Goal: Information Seeking & Learning: Check status

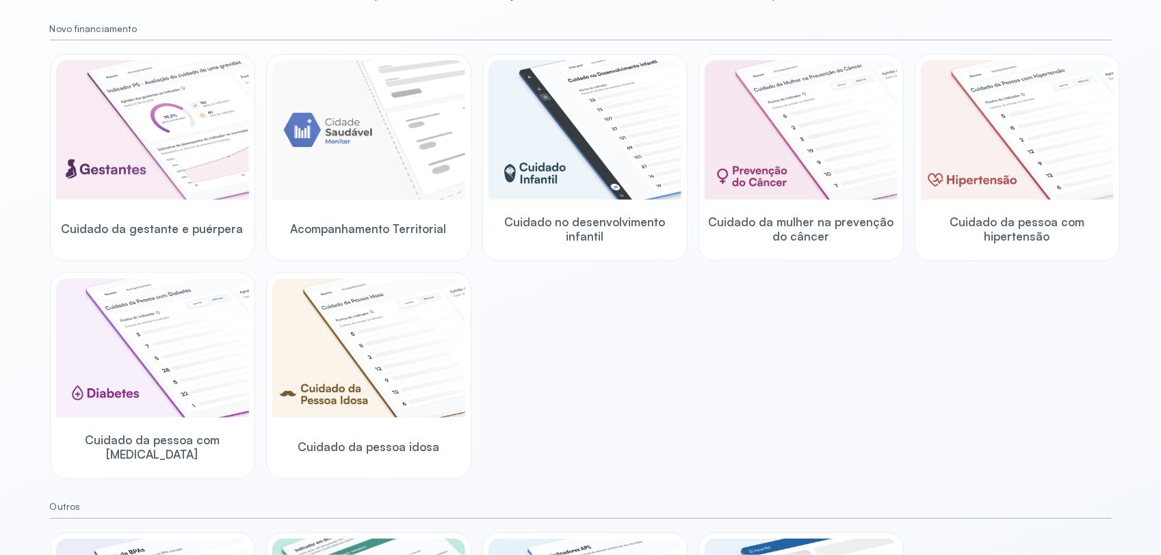
scroll to position [171, 0]
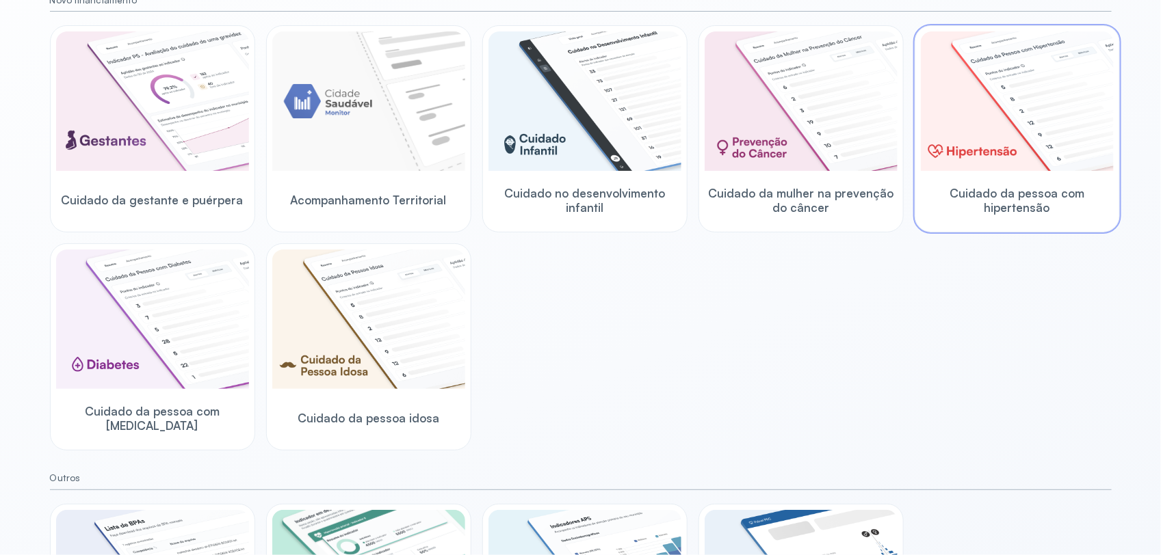
click at [953, 166] on img at bounding box center [1017, 101] width 193 height 140
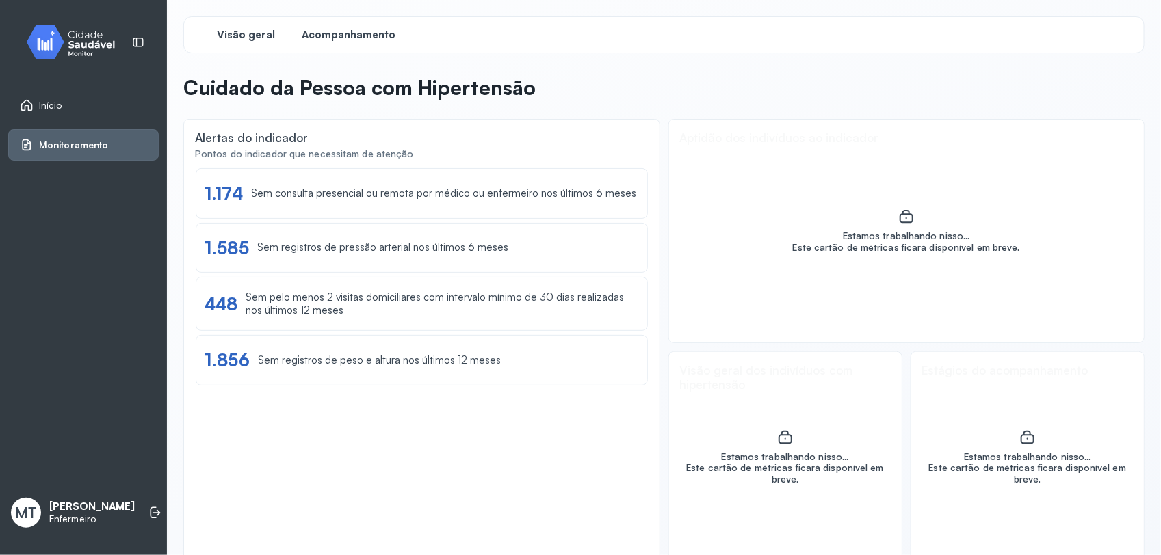
click at [377, 31] on span "Acompanhamento" at bounding box center [349, 35] width 94 height 13
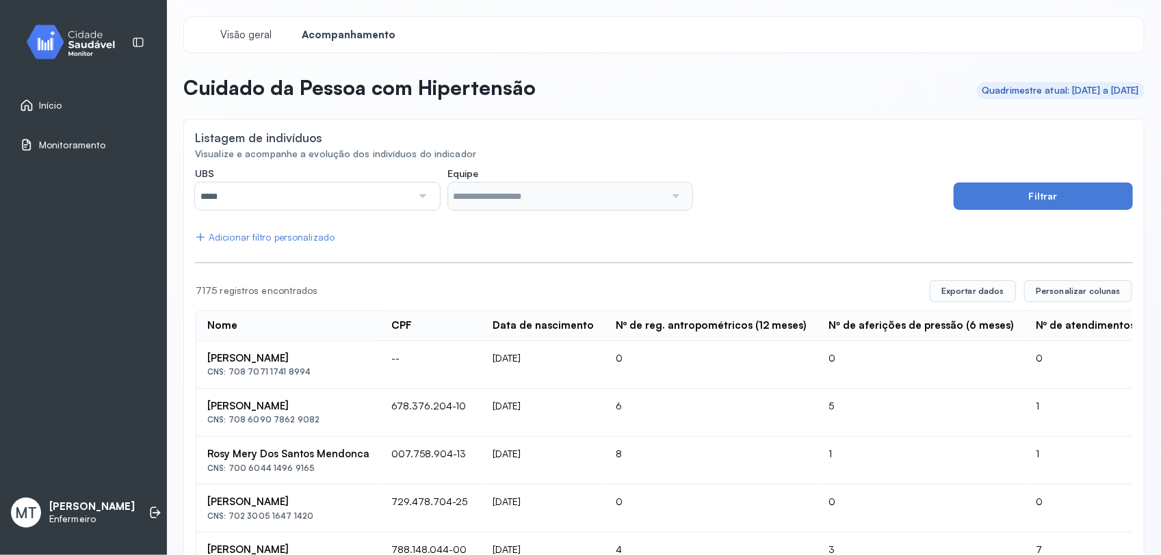
click at [419, 198] on div at bounding box center [421, 196] width 19 height 27
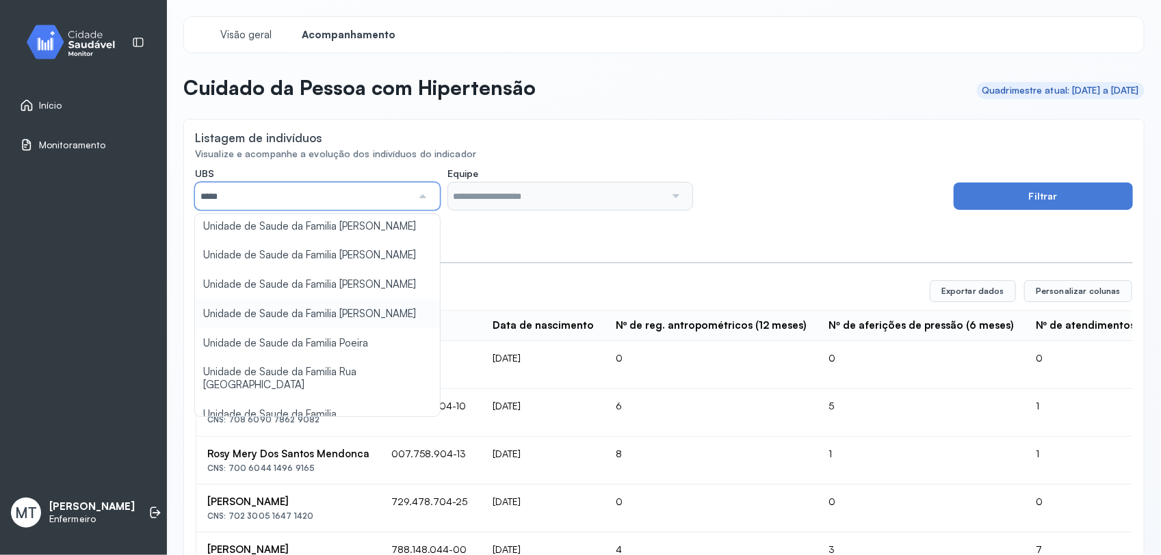
scroll to position [171, 0]
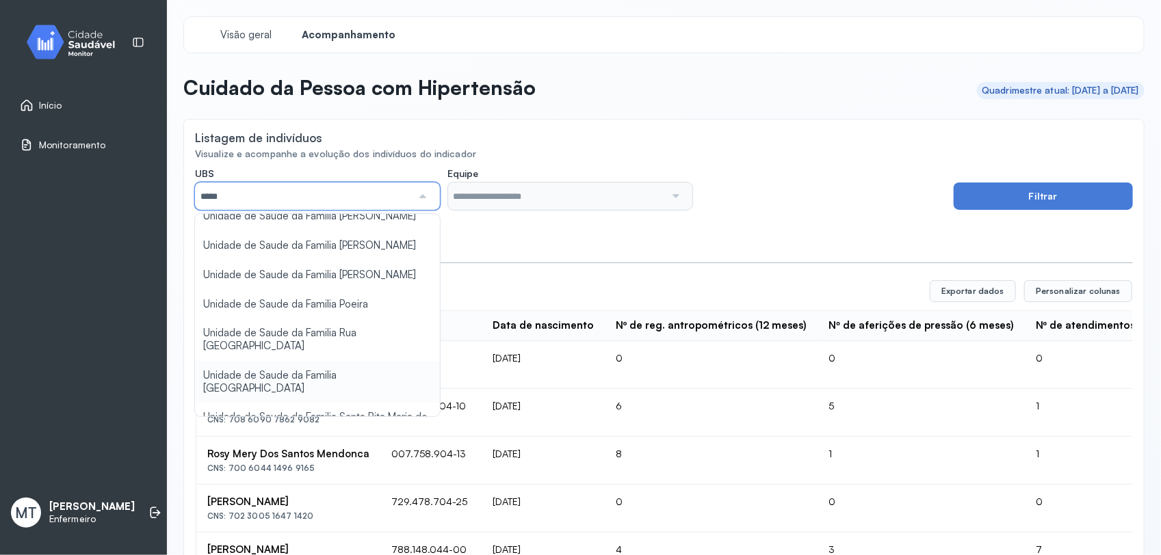
type input "*****"
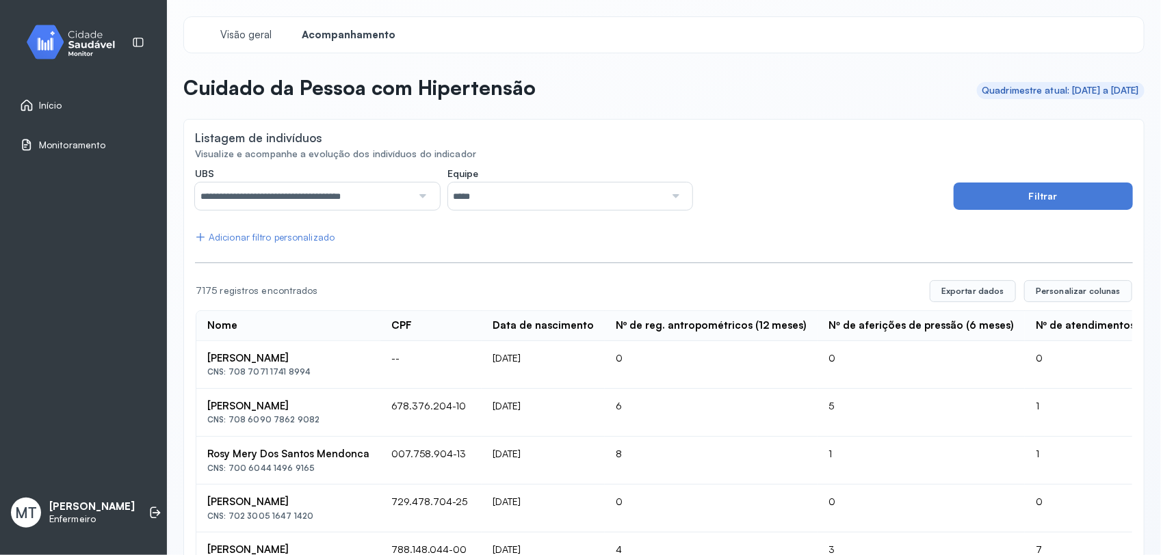
click at [668, 196] on div at bounding box center [674, 196] width 19 height 27
click at [1009, 206] on button "Filtrar" at bounding box center [1042, 196] width 179 height 27
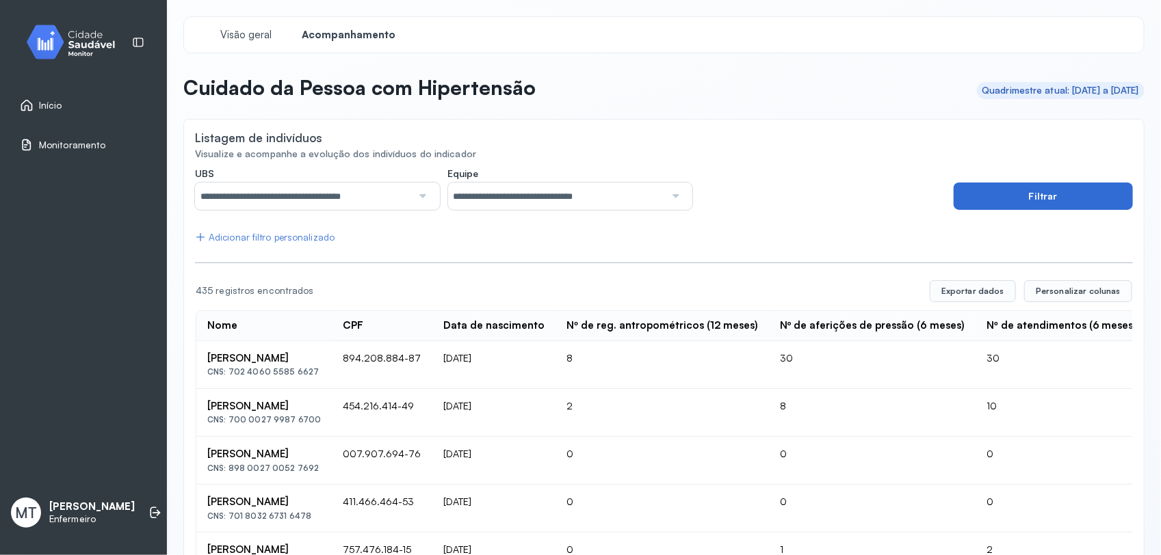
click at [971, 192] on button "Filtrar" at bounding box center [1042, 196] width 179 height 27
click at [264, 237] on div "Adicionar filtro personalizado" at bounding box center [265, 238] width 140 height 12
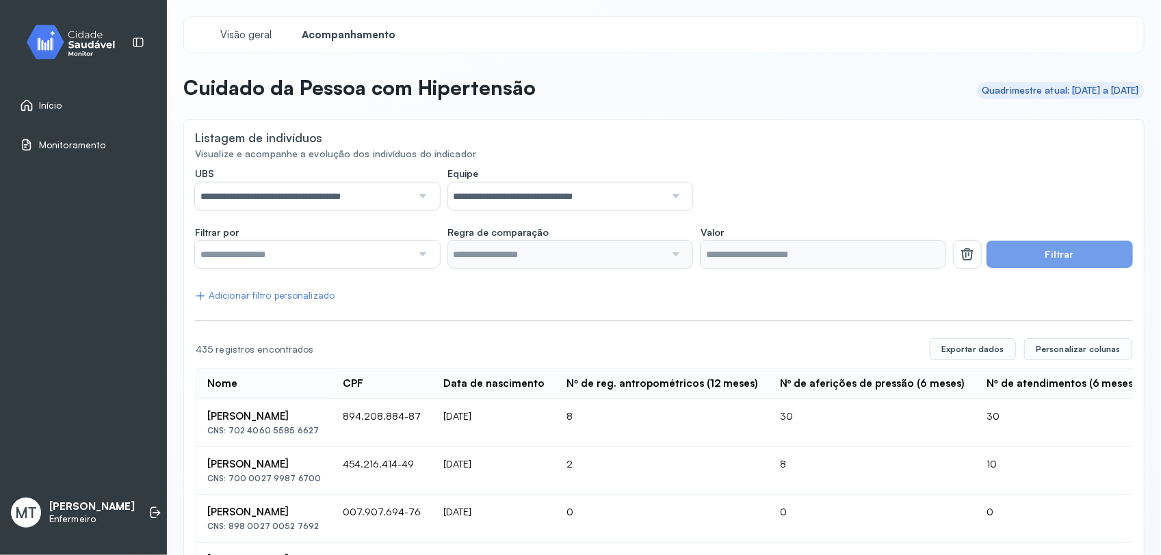
click at [53, 108] on span "Início" at bounding box center [50, 106] width 23 height 12
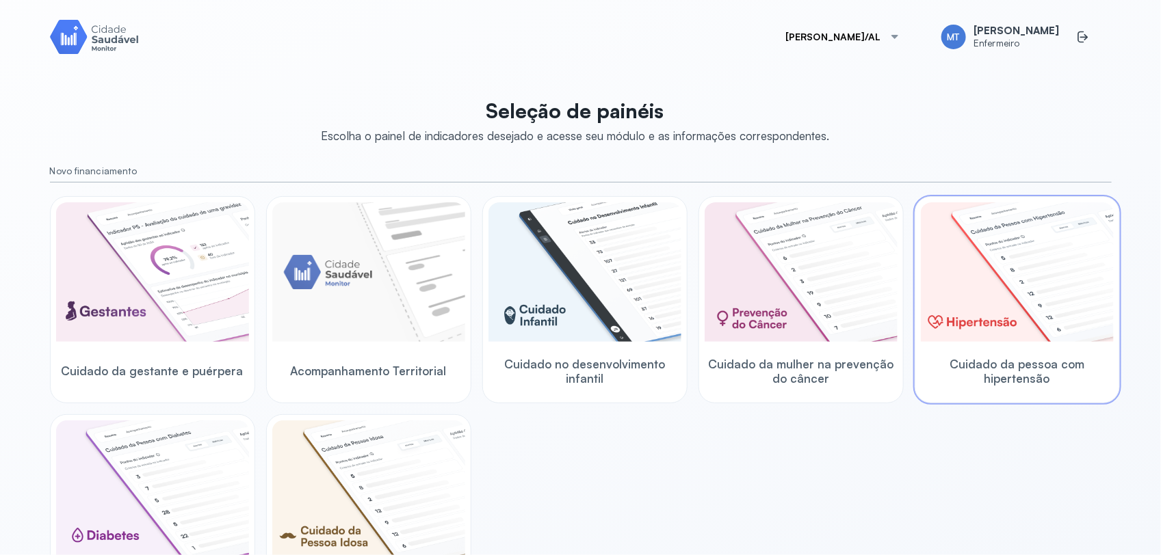
scroll to position [85, 0]
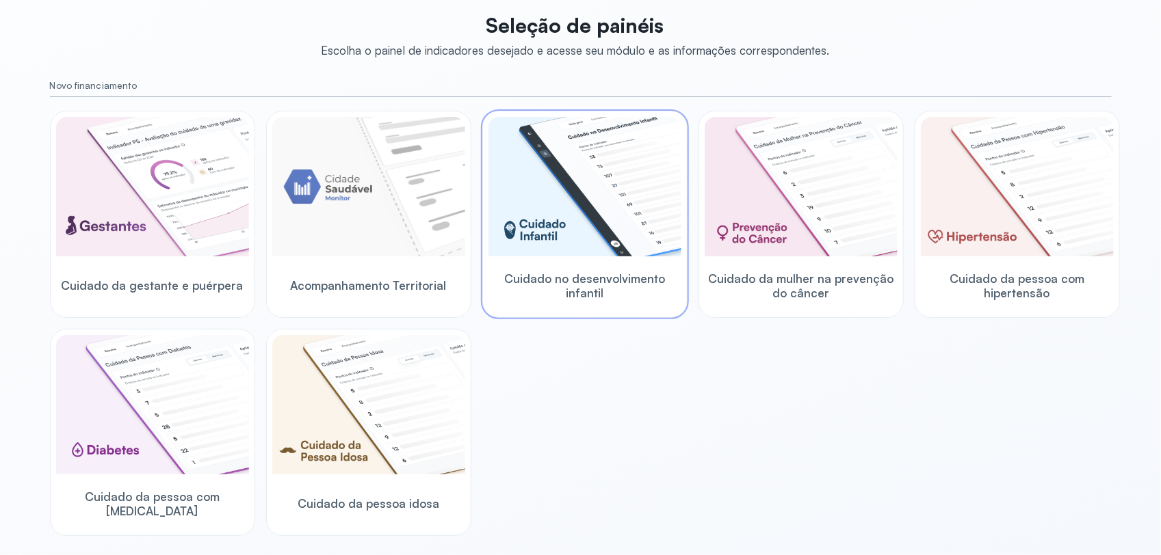
click at [606, 220] on img at bounding box center [584, 187] width 193 height 140
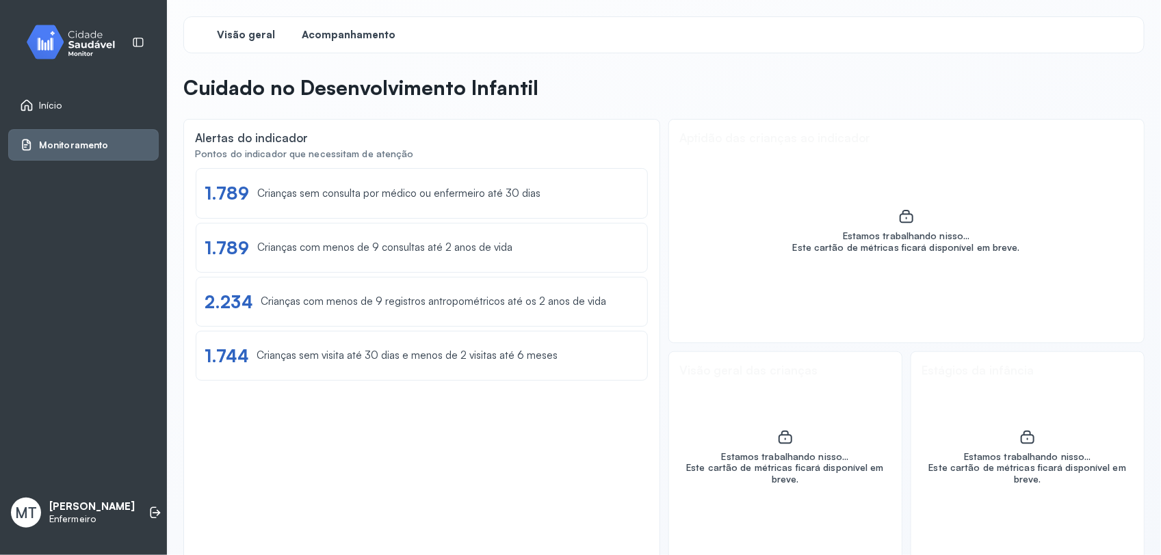
click at [384, 38] on span "Acompanhamento" at bounding box center [349, 35] width 94 height 13
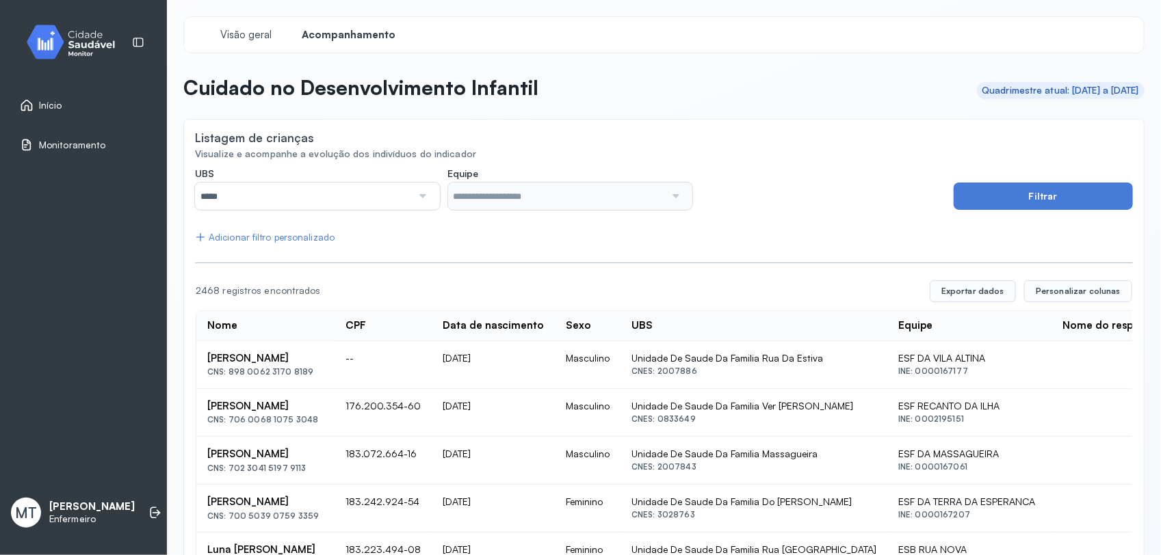
click at [53, 107] on span "Início" at bounding box center [50, 106] width 23 height 12
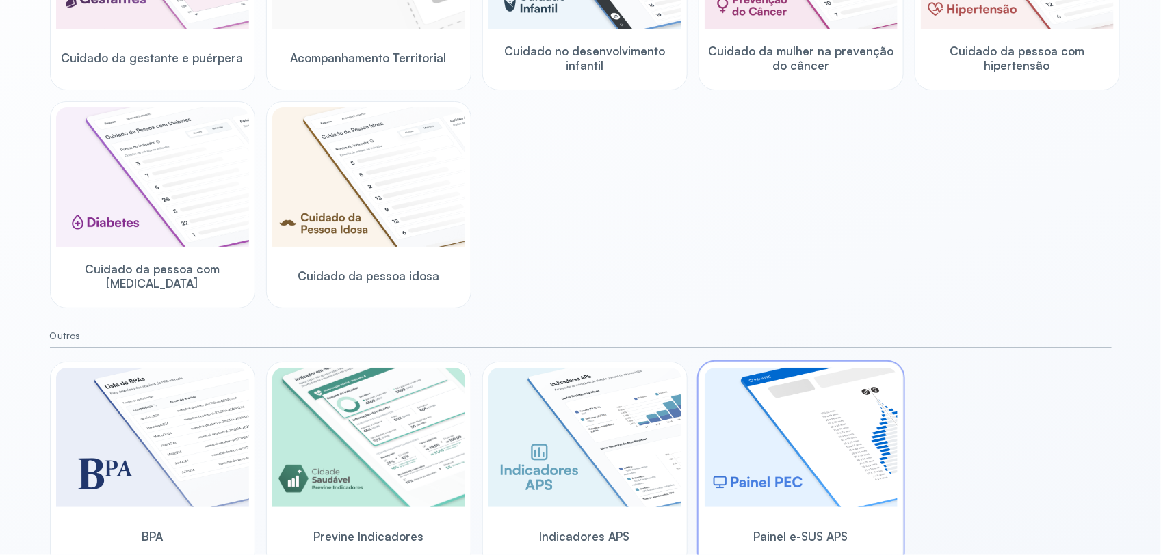
scroll to position [326, 0]
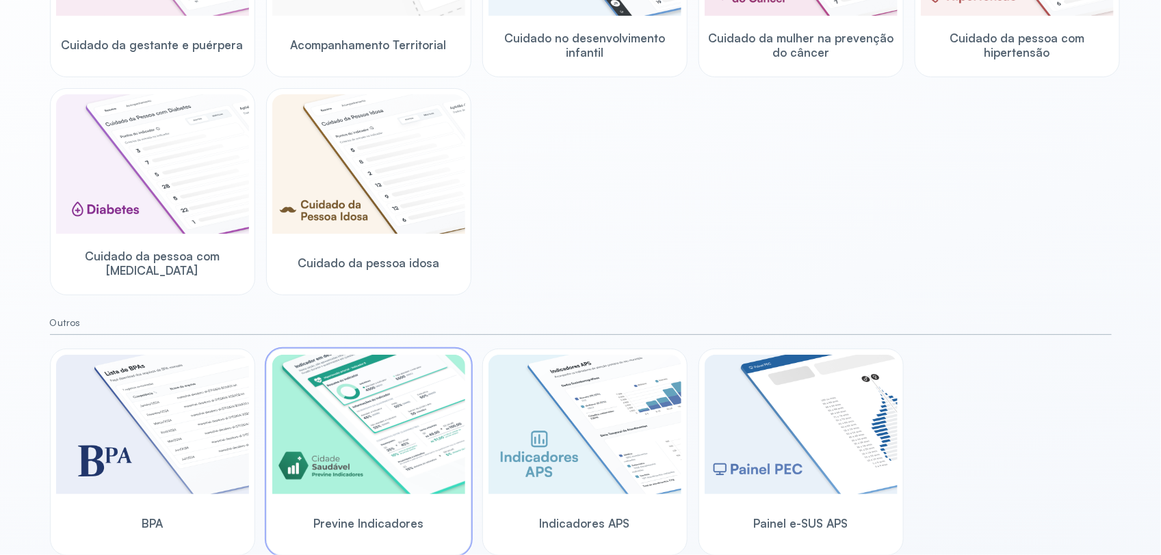
click at [374, 477] on img at bounding box center [368, 425] width 193 height 140
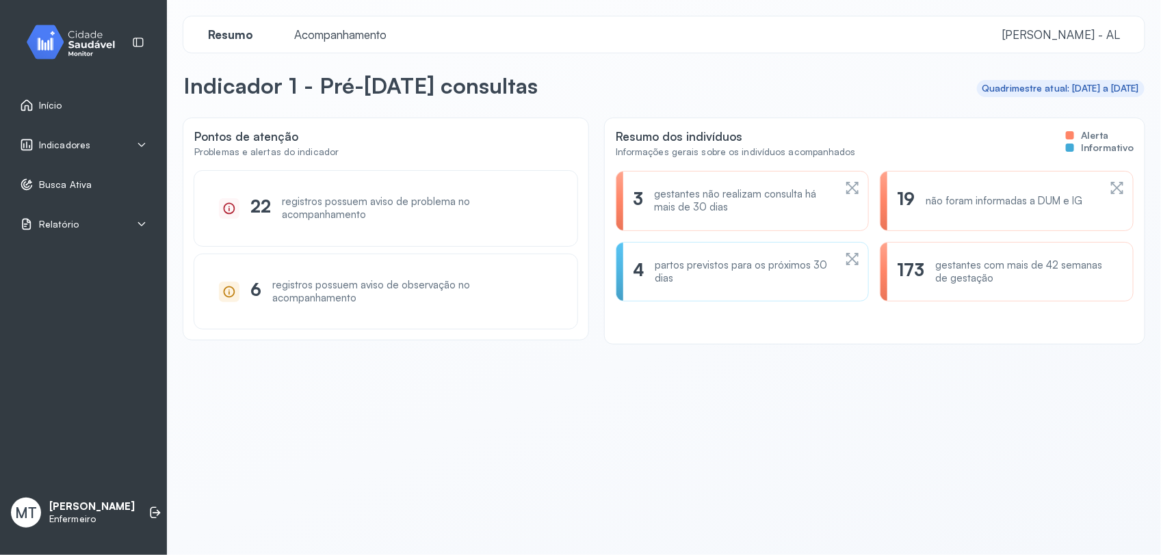
click at [354, 34] on span "Acompanhamento" at bounding box center [340, 34] width 109 height 14
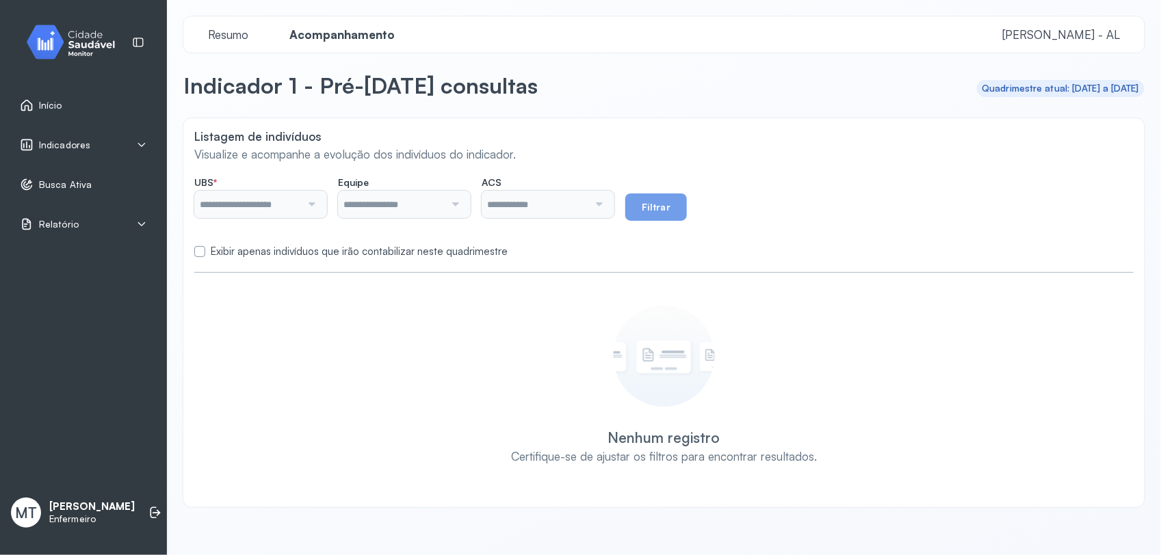
type input "**********"
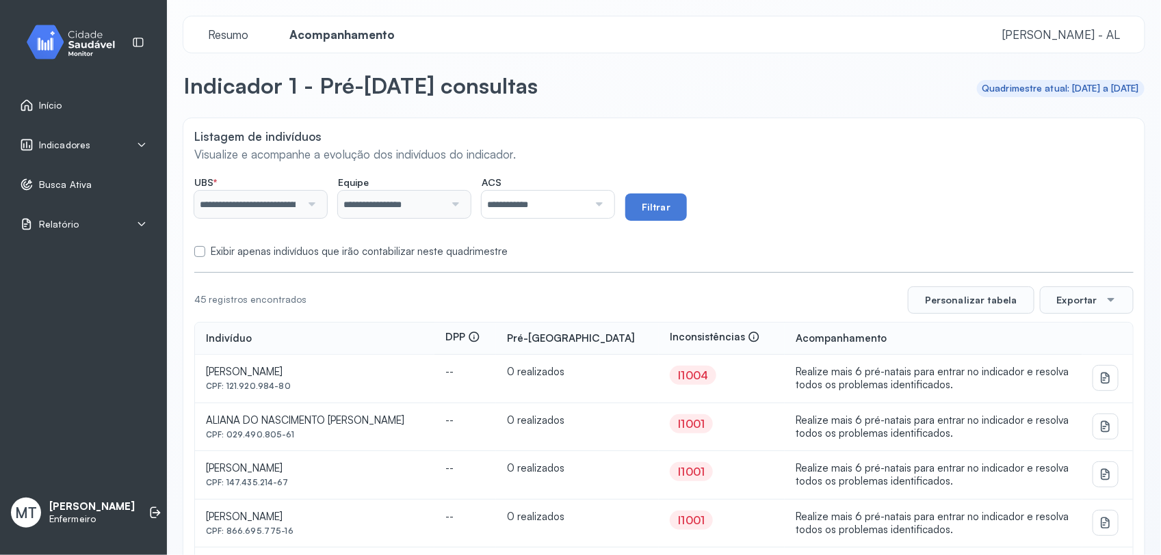
click at [606, 203] on div at bounding box center [597, 204] width 18 height 27
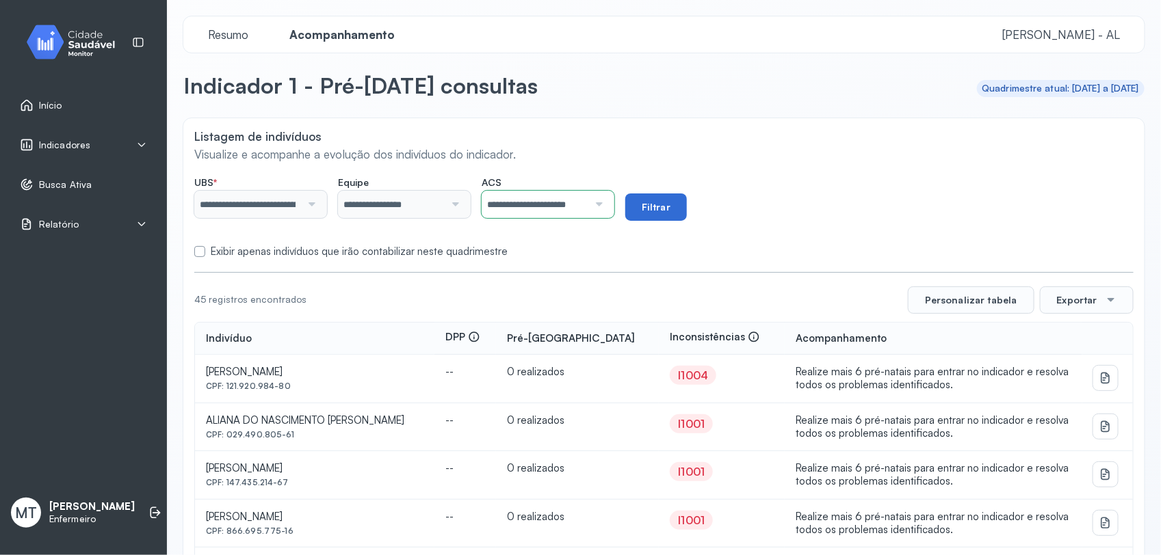
click at [661, 198] on button "Filtrar" at bounding box center [656, 207] width 62 height 27
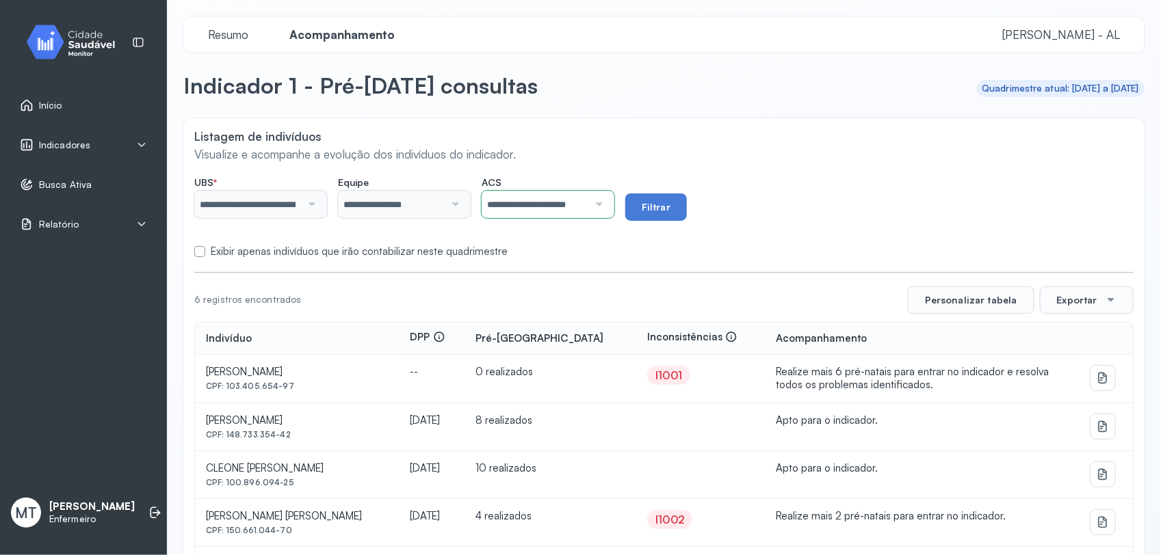
click at [668, 380] on div "I1001" at bounding box center [668, 376] width 27 height 14
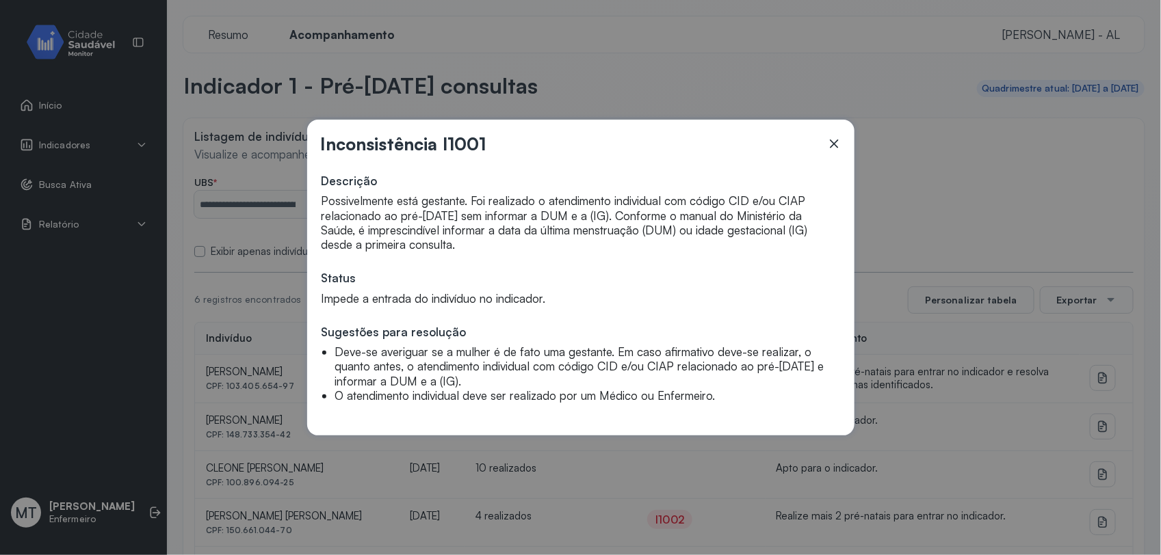
click at [828, 146] on icon at bounding box center [834, 144] width 14 height 14
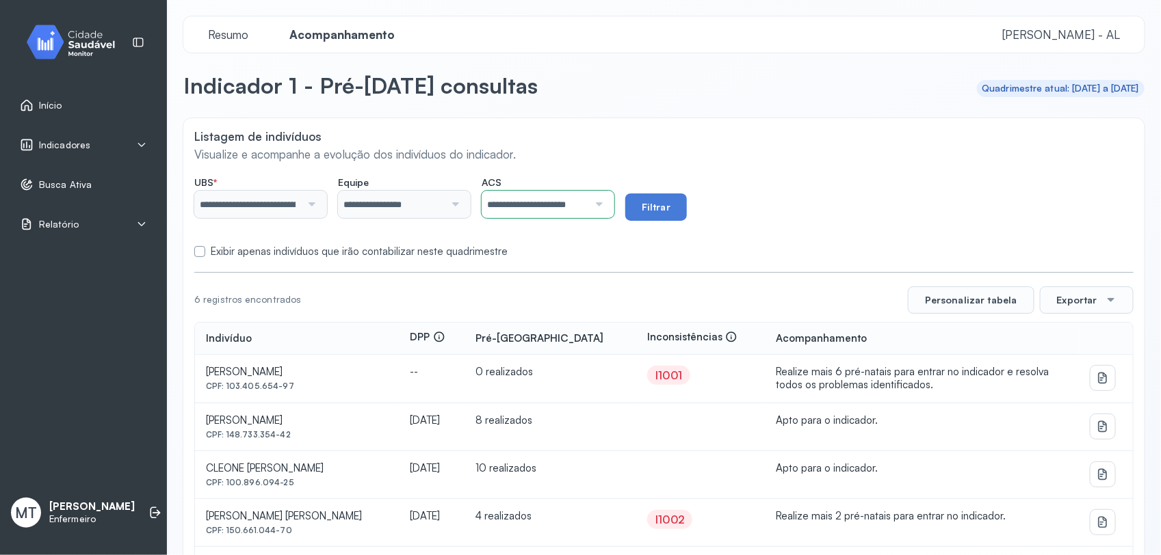
click at [606, 202] on div at bounding box center [597, 204] width 18 height 27
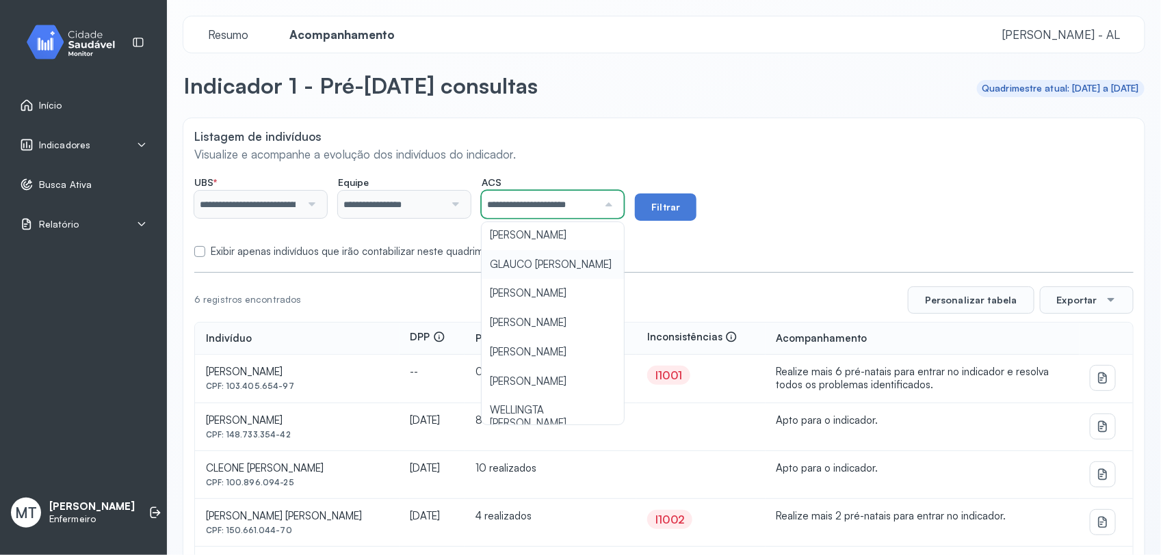
scroll to position [85, 0]
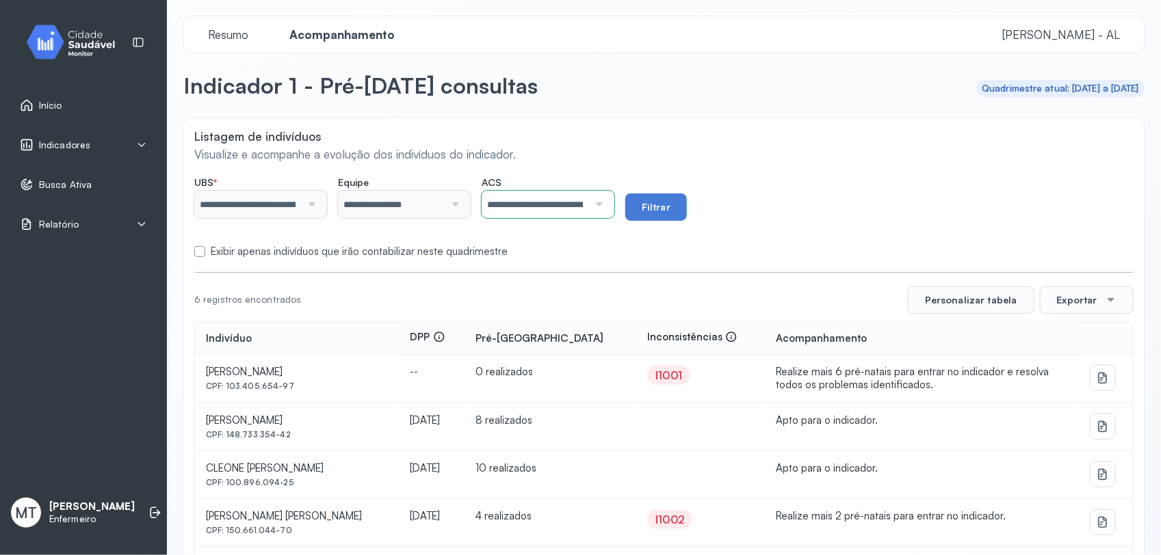
click at [533, 308] on div "**********" at bounding box center [663, 385] width 961 height 535
click at [710, 185] on div "**********" at bounding box center [663, 198] width 939 height 44
click at [679, 207] on button "Filtrar" at bounding box center [656, 207] width 62 height 27
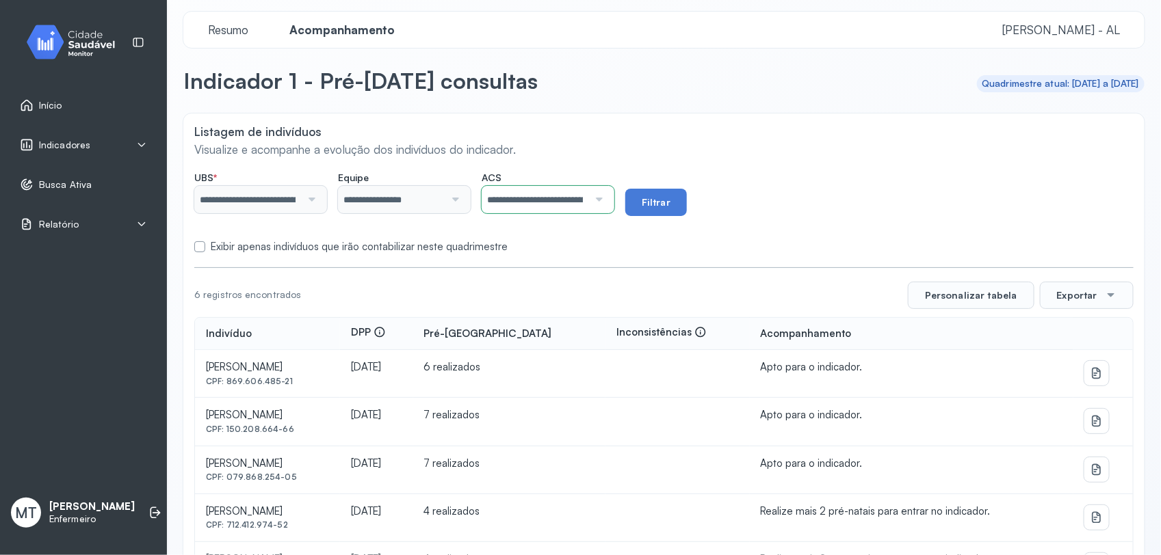
scroll to position [0, 0]
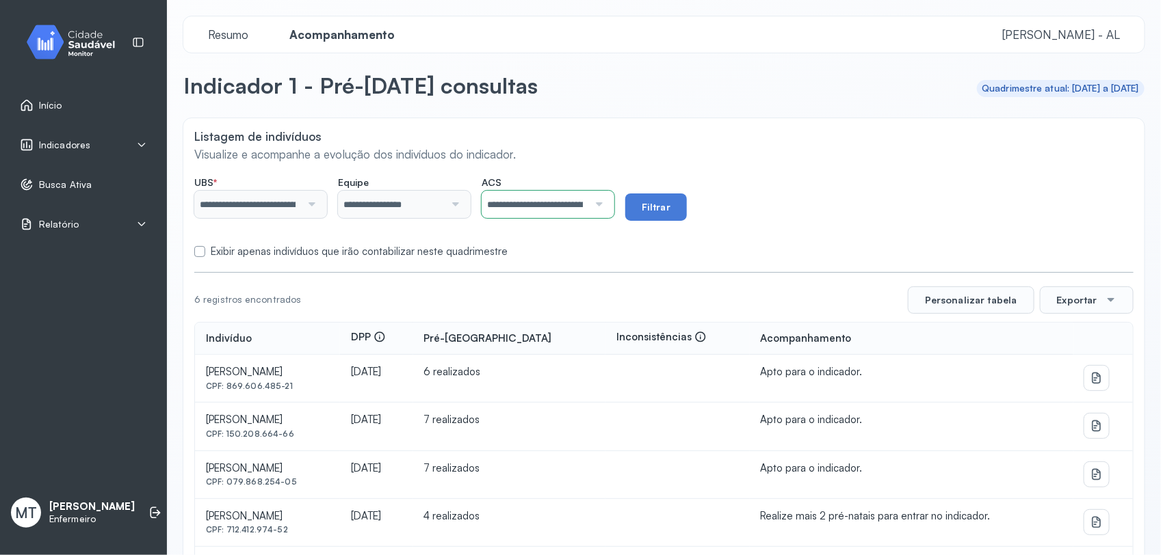
click at [606, 206] on div at bounding box center [597, 204] width 18 height 27
click at [555, 388] on div "**********" at bounding box center [663, 385] width 961 height 535
click at [761, 215] on div "**********" at bounding box center [663, 198] width 939 height 44
click at [670, 207] on button "Filtrar" at bounding box center [656, 207] width 62 height 27
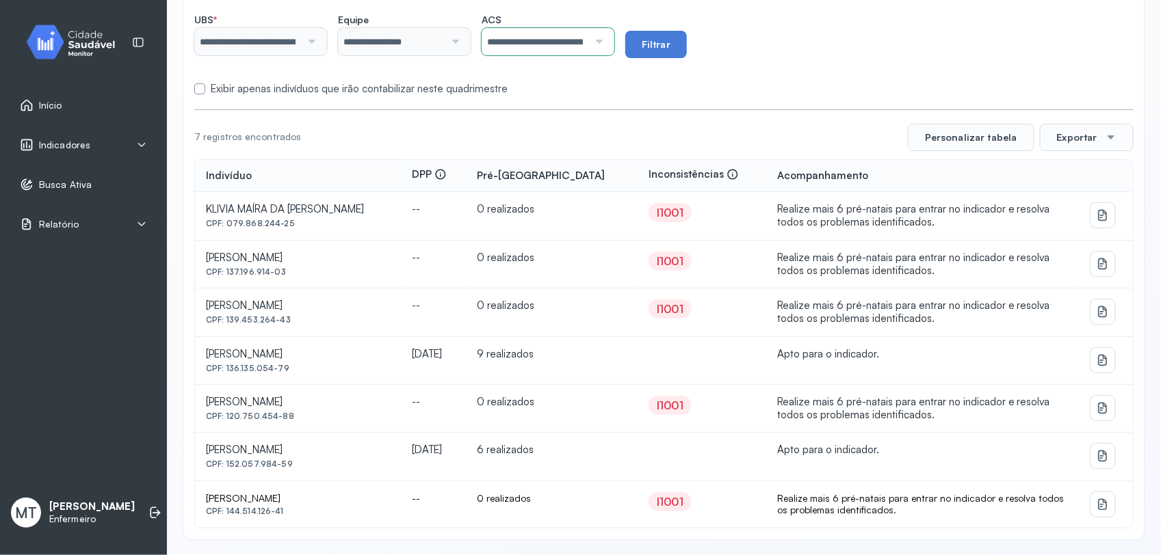
scroll to position [0, 0]
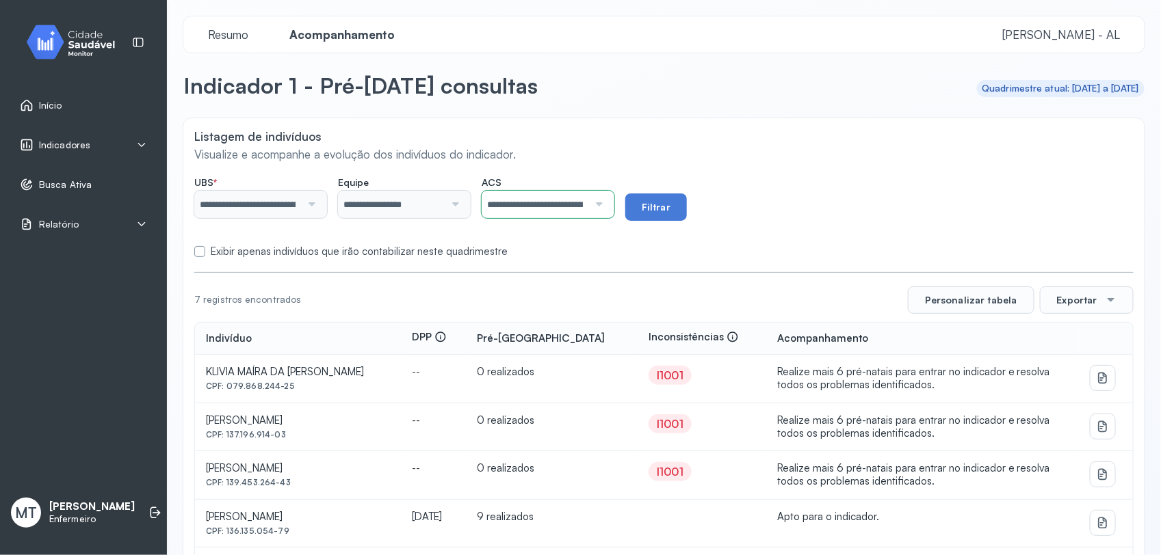
click at [128, 142] on div "Indicadores" at bounding box center [83, 145] width 127 height 14
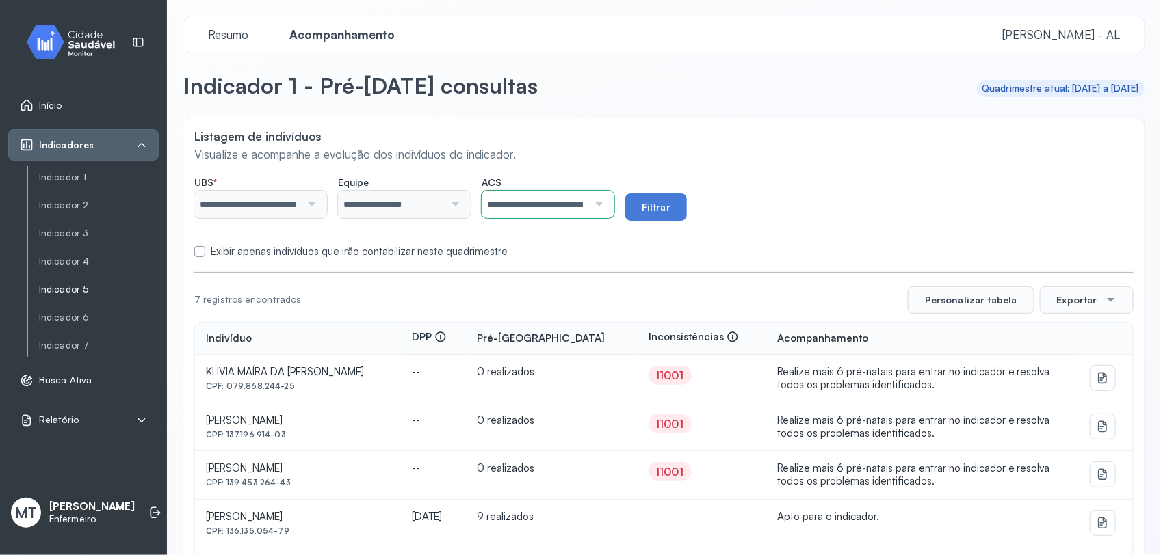
click at [66, 292] on link "Indicador 5" at bounding box center [99, 290] width 120 height 12
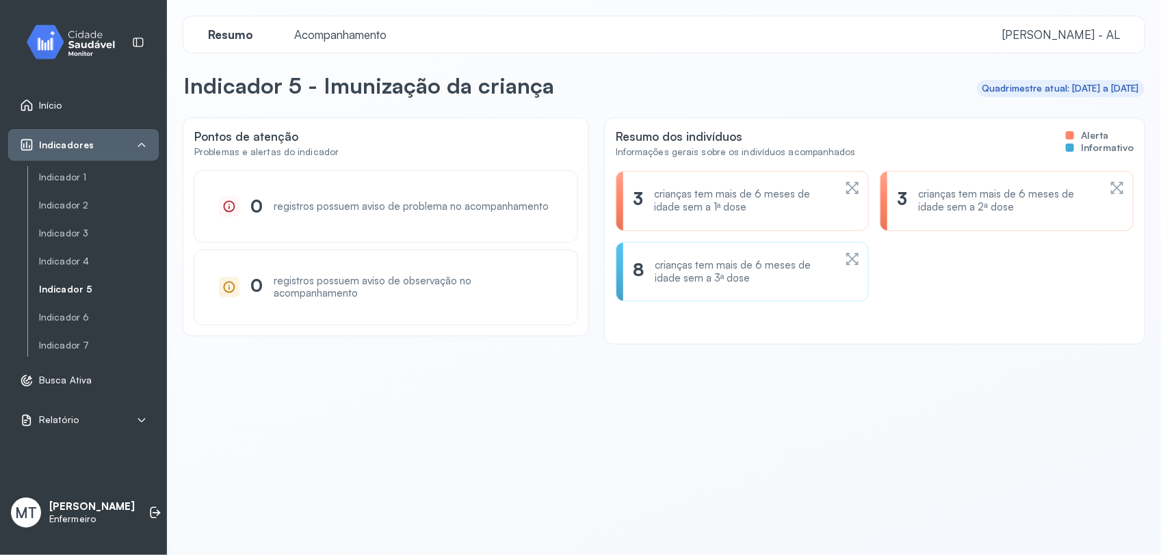
click at [322, 32] on span "Acompanhamento" at bounding box center [340, 34] width 109 height 14
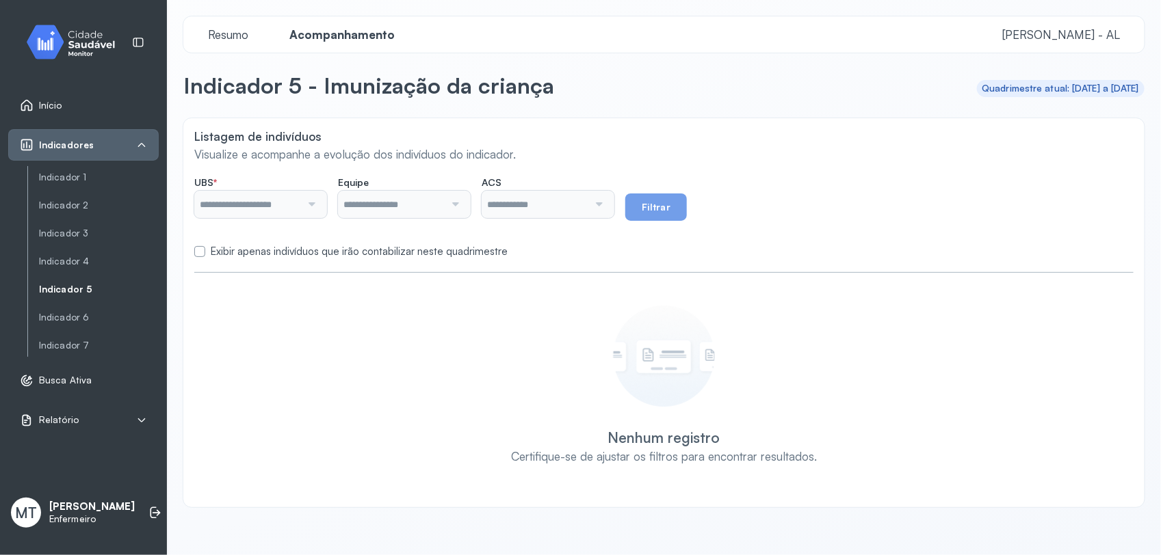
type input "**********"
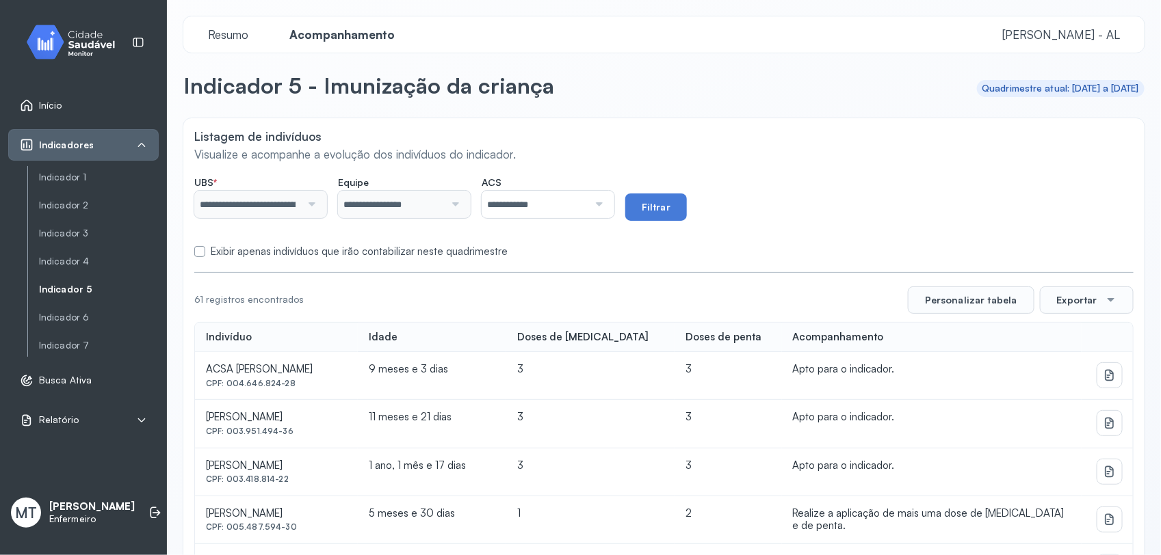
click at [606, 207] on div at bounding box center [597, 204] width 18 height 27
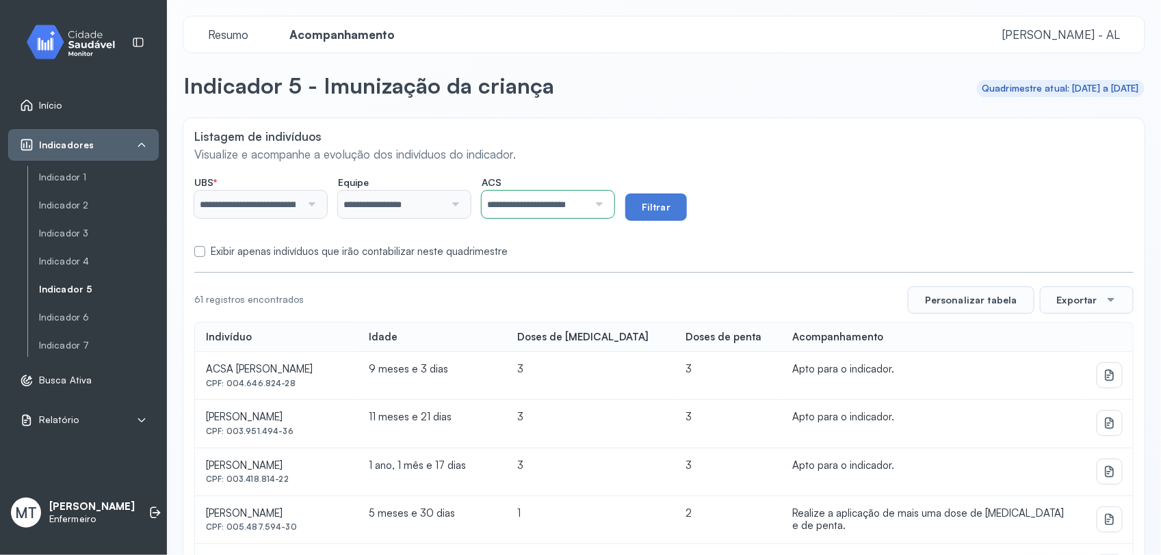
click at [620, 248] on div "Exibir apenas indivíduos que irão contabilizar neste quadrimestre" at bounding box center [663, 252] width 939 height 13
click at [681, 206] on button "Filtrar" at bounding box center [656, 207] width 62 height 27
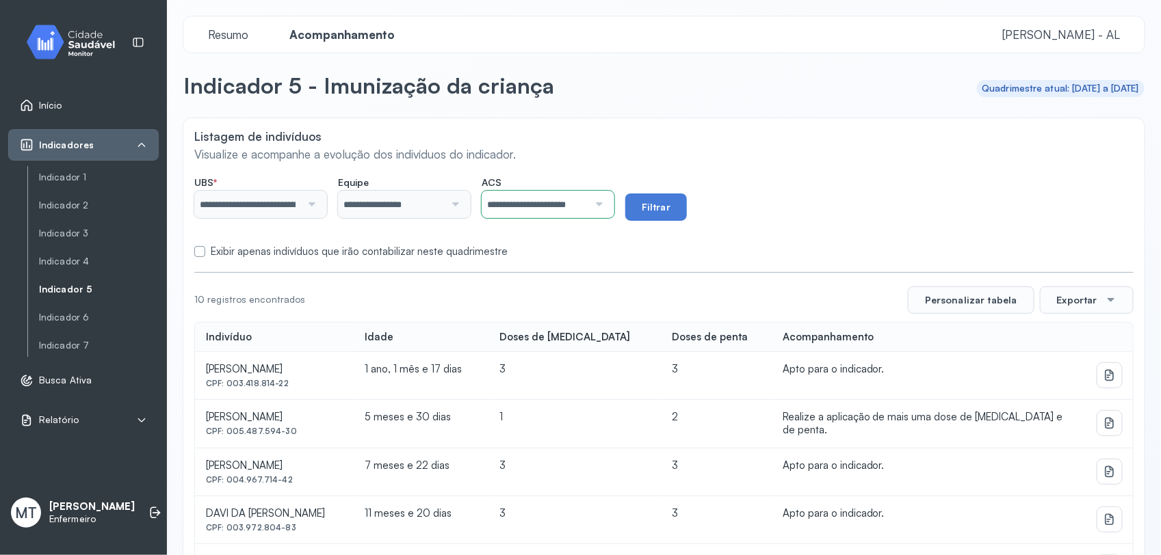
click at [196, 254] on label at bounding box center [199, 251] width 11 height 11
click at [684, 213] on button "Filtrar" at bounding box center [656, 207] width 62 height 27
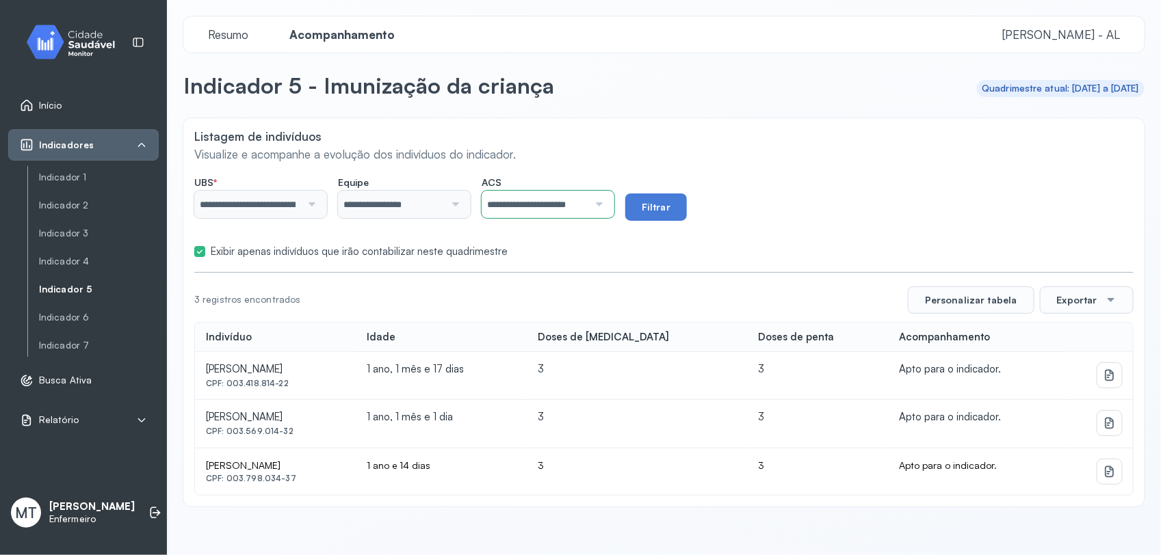
click at [606, 202] on div at bounding box center [597, 204] width 18 height 27
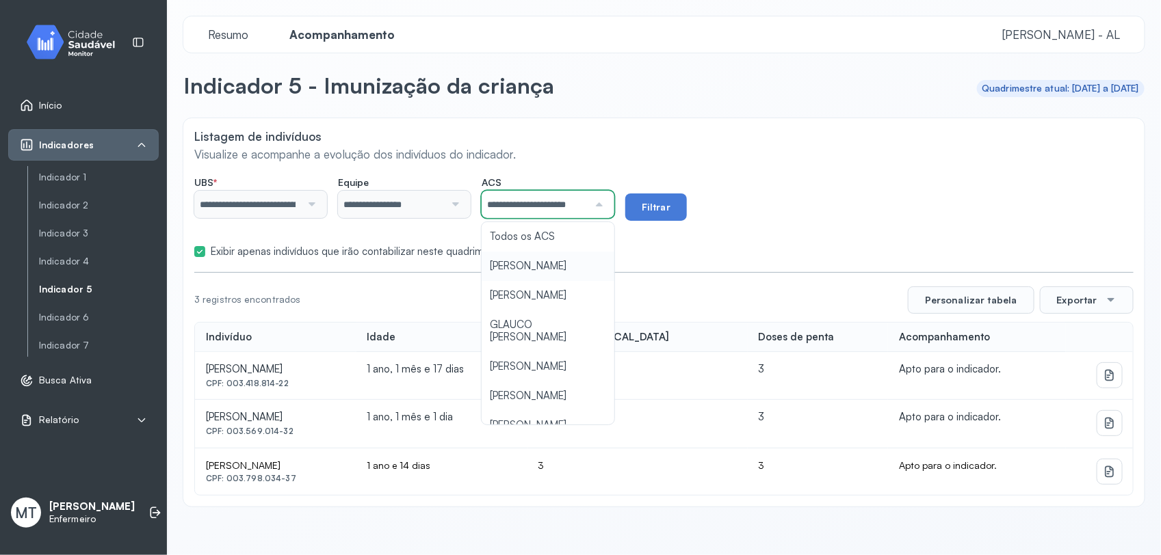
scroll to position [0, 10]
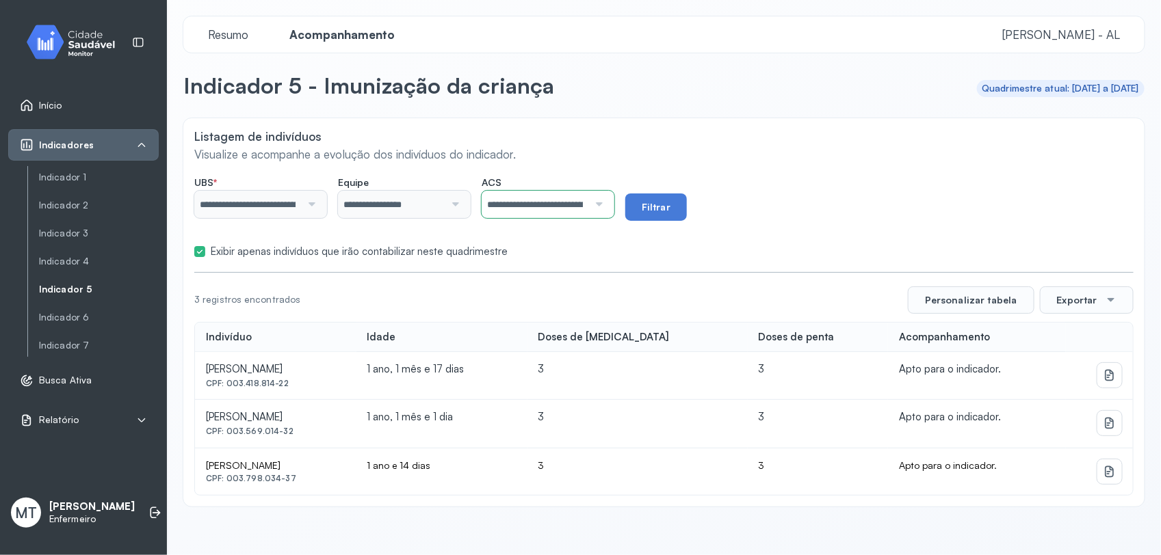
click at [544, 390] on div "**********" at bounding box center [663, 312] width 961 height 388
click at [687, 213] on button "Filtrar" at bounding box center [656, 207] width 62 height 27
click at [606, 200] on div at bounding box center [597, 204] width 18 height 27
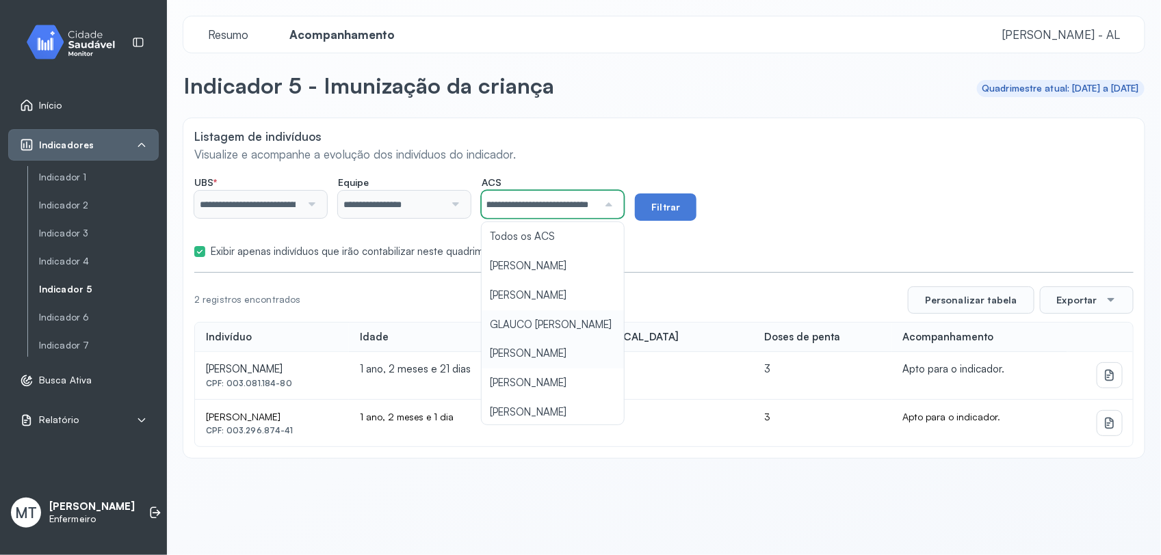
scroll to position [85, 0]
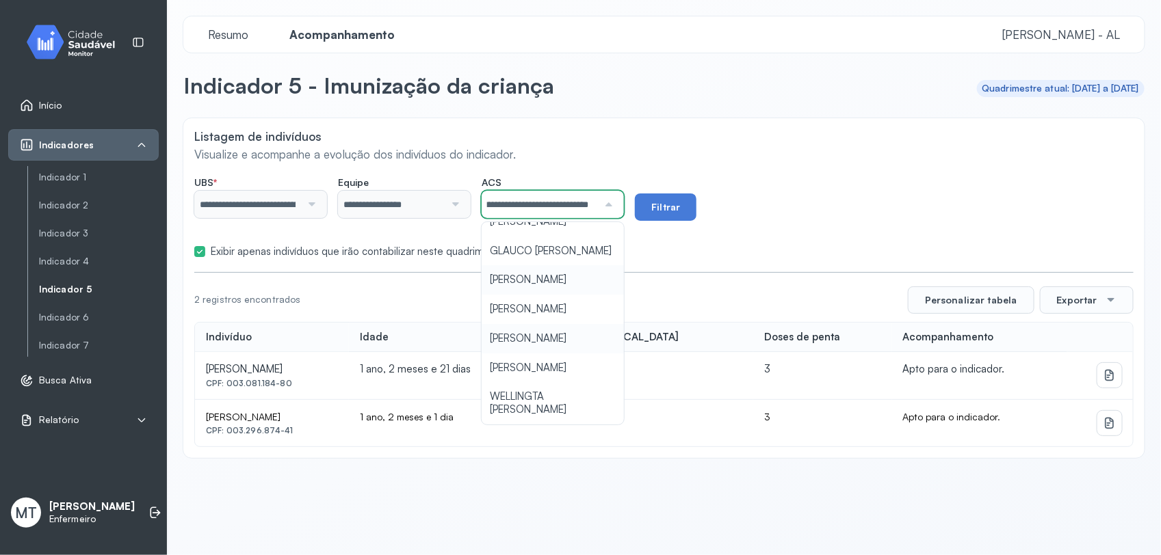
click at [555, 391] on div "**********" at bounding box center [663, 288] width 961 height 340
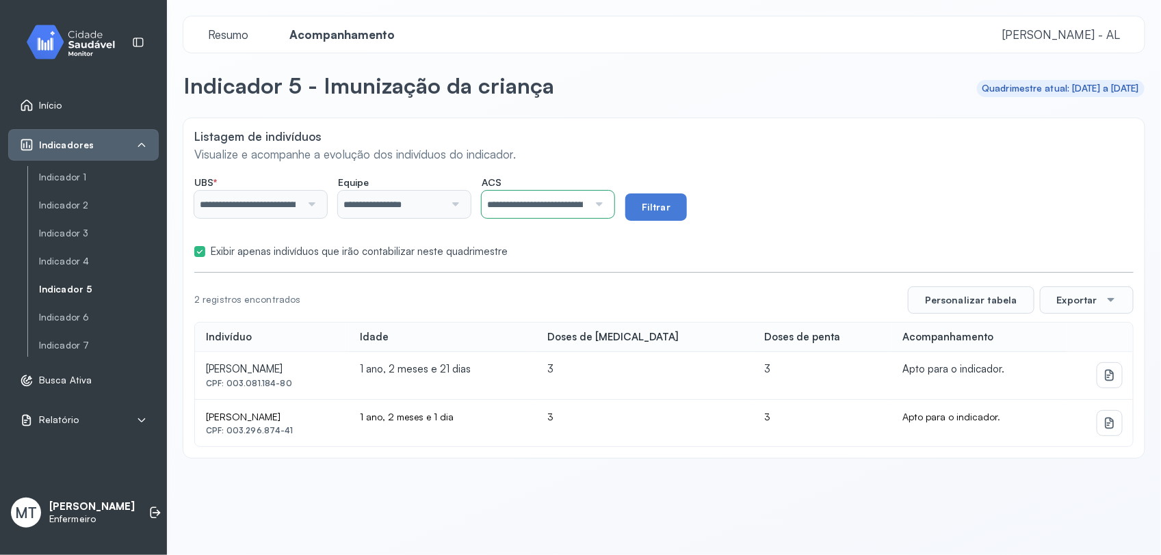
click at [774, 209] on div "**********" at bounding box center [663, 198] width 939 height 44
click at [677, 213] on button "Filtrar" at bounding box center [656, 207] width 62 height 27
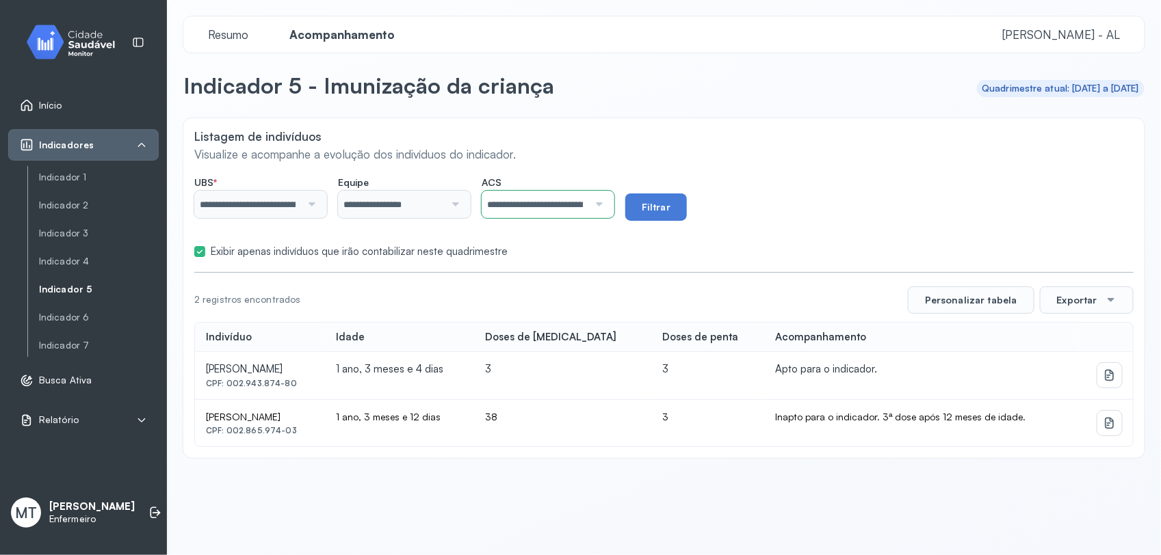
drag, startPoint x: 226, startPoint y: 431, endPoint x: 291, endPoint y: 428, distance: 65.7
click at [291, 428] on div "CPF: 002.865.974-03" at bounding box center [260, 431] width 108 height 10
drag, startPoint x: 291, startPoint y: 428, endPoint x: 267, endPoint y: 433, distance: 25.1
copy div "002.865.974-03"
click at [790, 188] on div "**********" at bounding box center [663, 198] width 939 height 44
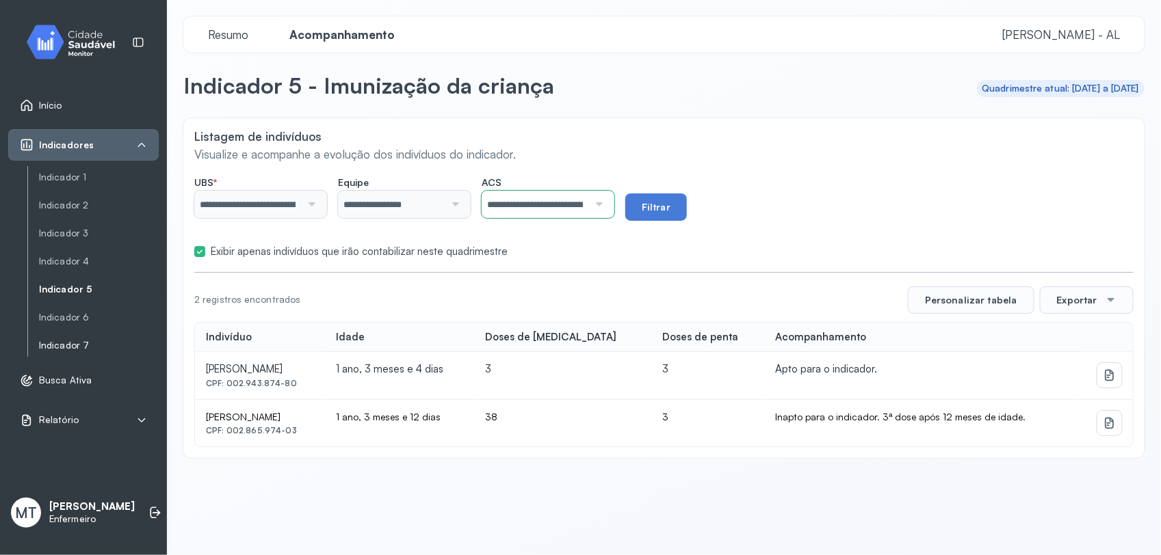
click at [79, 343] on link "Indicador 7" at bounding box center [99, 346] width 120 height 12
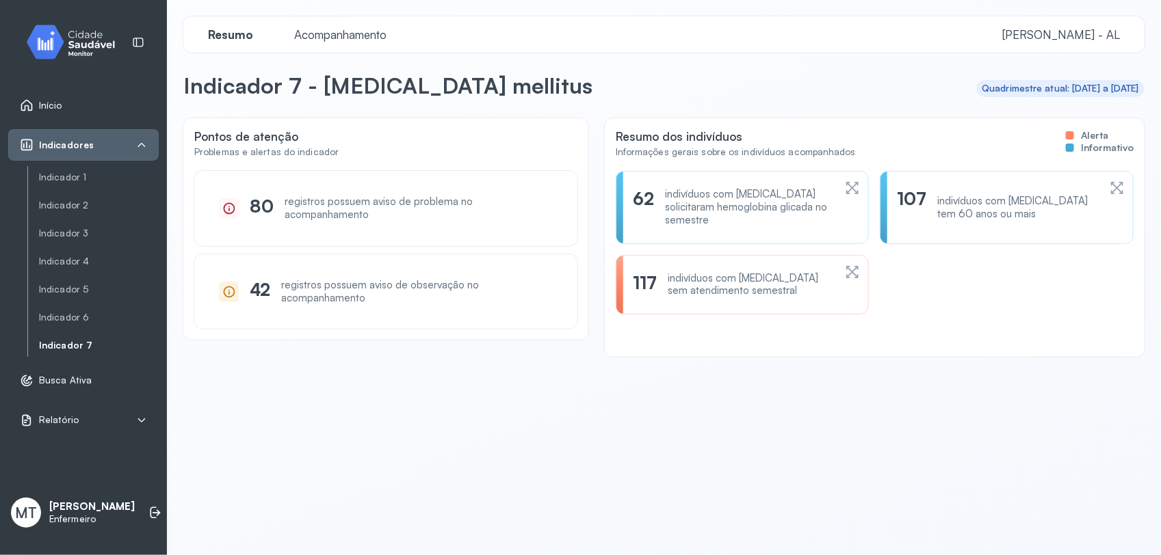
click at [337, 36] on span "Acompanhamento" at bounding box center [340, 34] width 109 height 14
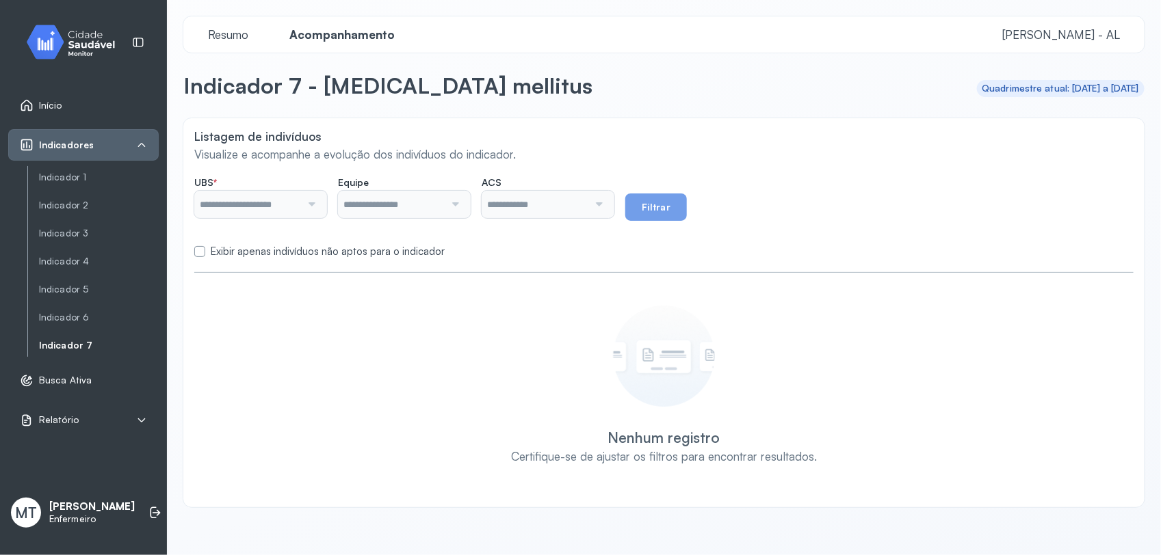
type input "**********"
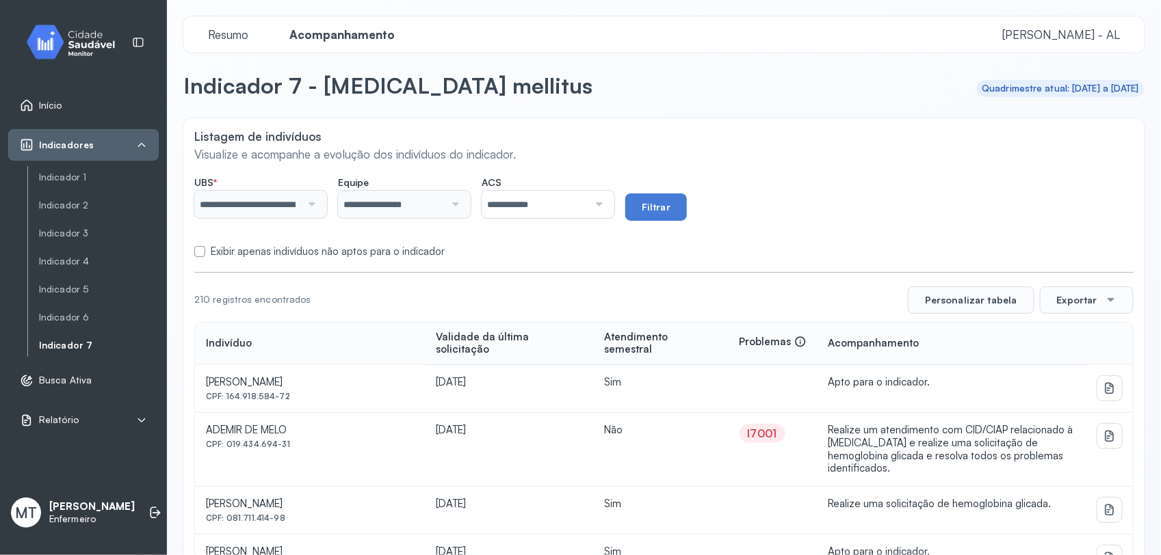
click at [606, 202] on div at bounding box center [597, 204] width 18 height 27
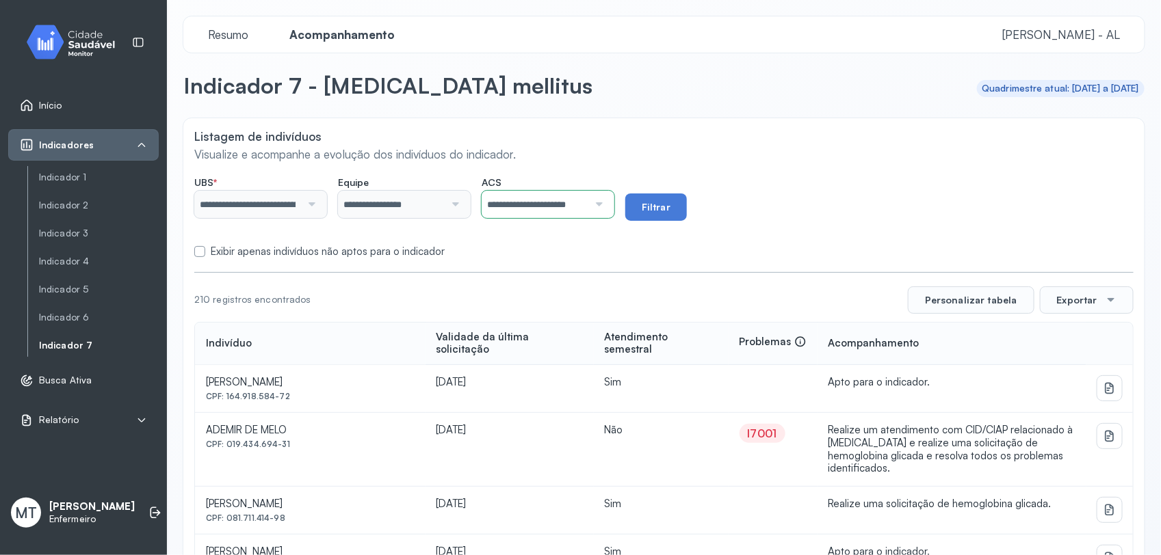
drag, startPoint x: 609, startPoint y: 250, endPoint x: 636, endPoint y: 231, distance: 32.8
click at [610, 250] on div "Exibir apenas indivíduos não aptos para o indicador" at bounding box center [663, 252] width 939 height 13
click at [685, 197] on button "Filtrar" at bounding box center [656, 207] width 62 height 27
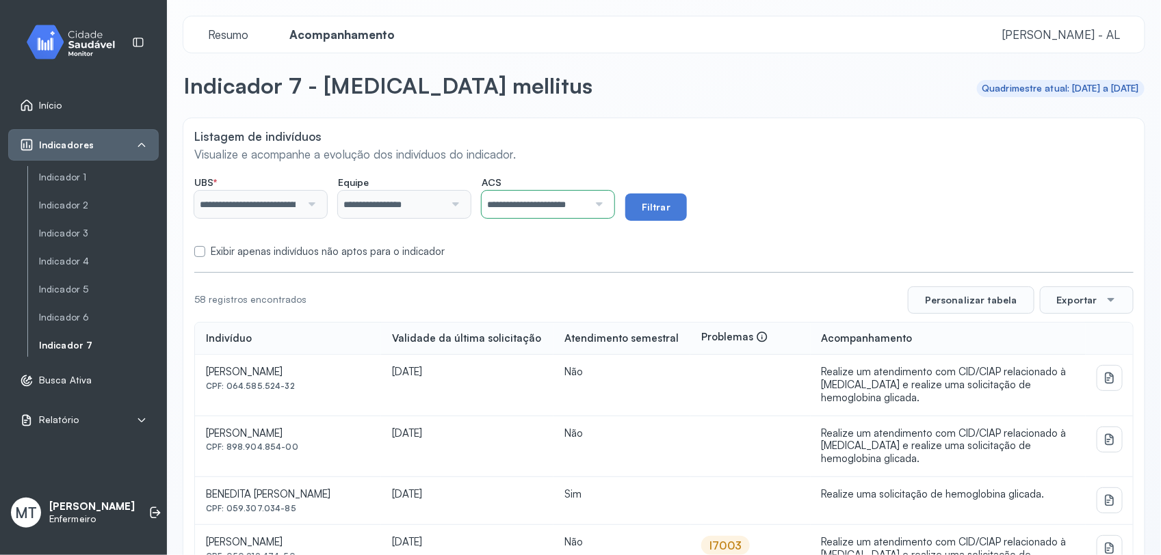
click at [200, 251] on label at bounding box center [199, 251] width 11 height 11
click at [687, 211] on button "Filtrar" at bounding box center [656, 207] width 62 height 27
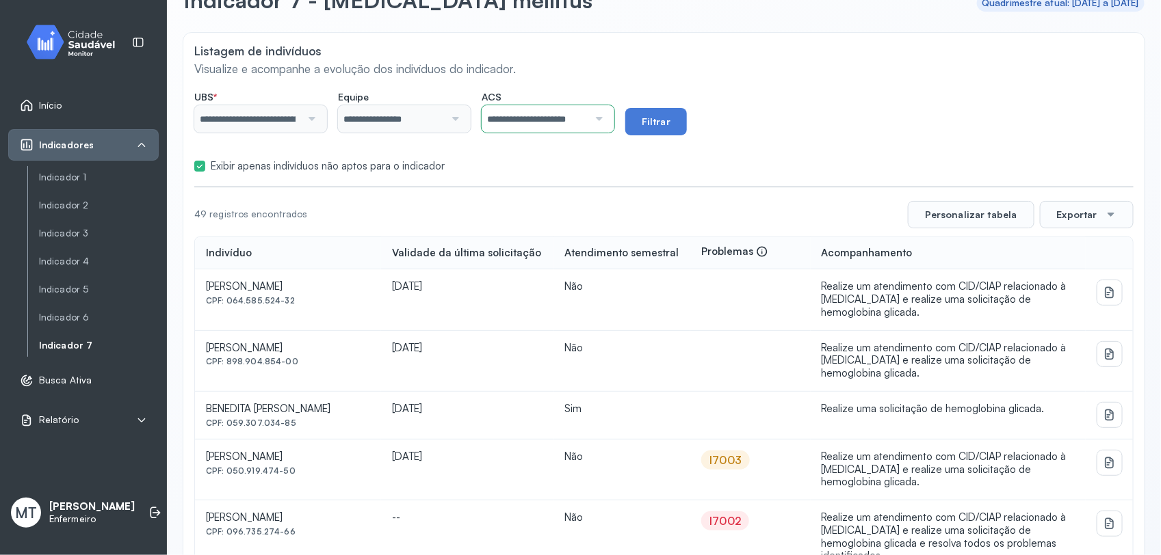
scroll to position [51, 0]
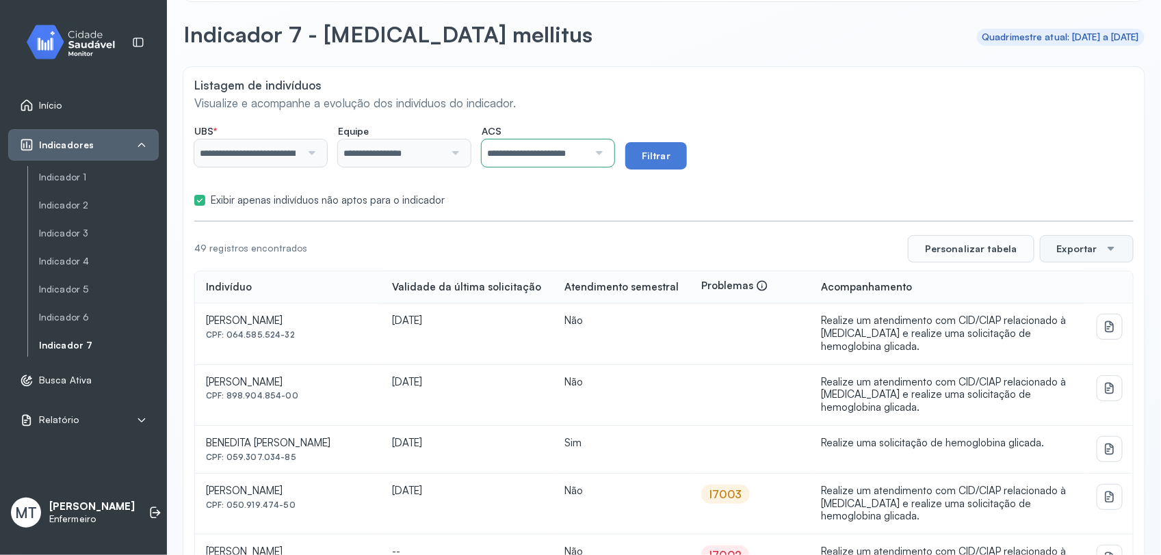
click at [1083, 250] on button "Exportar" at bounding box center [1087, 248] width 94 height 27
click at [1074, 336] on span "PDF" at bounding box center [1083, 339] width 18 height 18
click at [606, 148] on div at bounding box center [597, 153] width 18 height 27
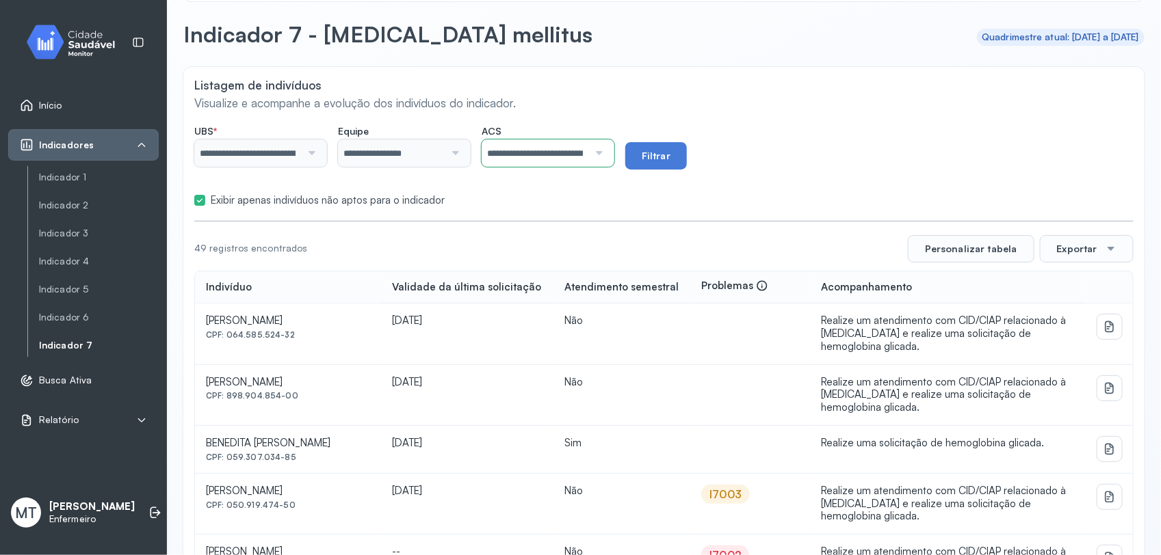
click at [778, 168] on div "**********" at bounding box center [663, 147] width 939 height 44
click at [663, 151] on button "Filtrar" at bounding box center [656, 155] width 62 height 27
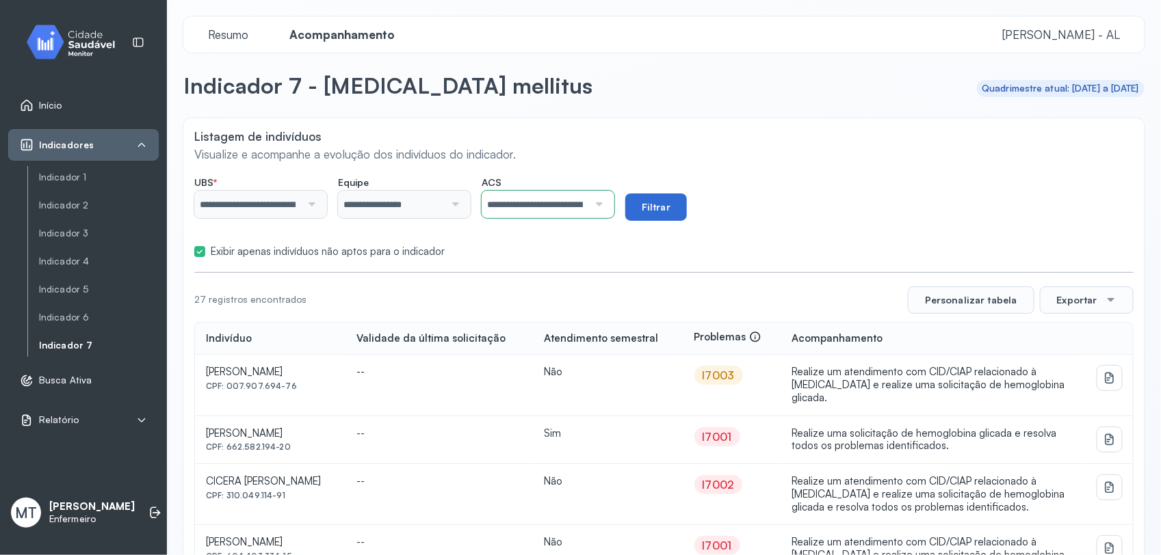
click at [665, 202] on button "Filtrar" at bounding box center [656, 207] width 62 height 27
click at [1087, 302] on button "Exportar" at bounding box center [1087, 300] width 94 height 27
click at [1074, 344] on span "PDF" at bounding box center [1083, 339] width 18 height 18
click at [606, 200] on div at bounding box center [597, 204] width 18 height 27
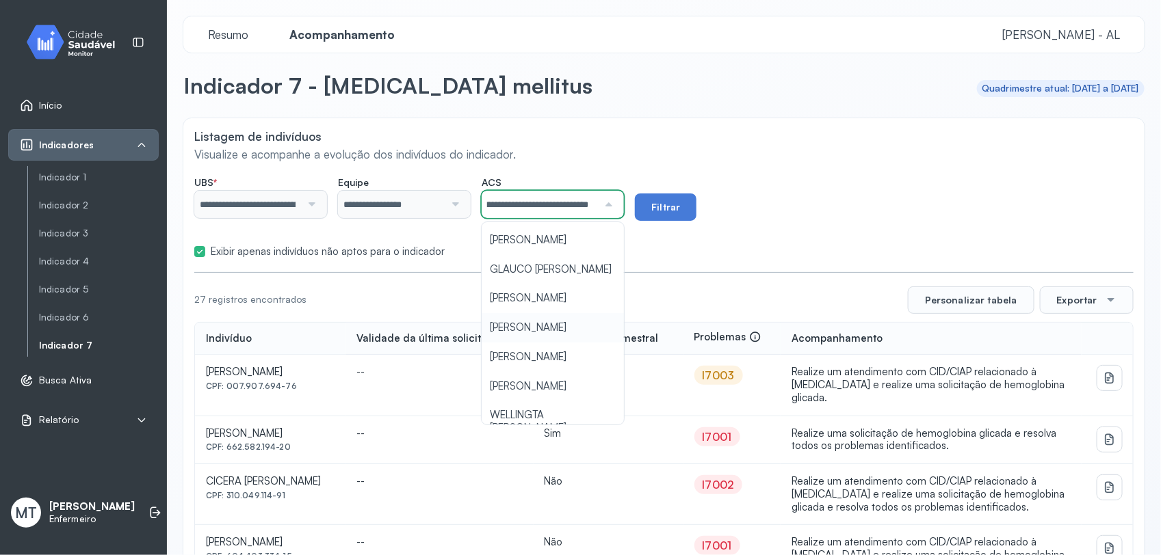
scroll to position [85, 0]
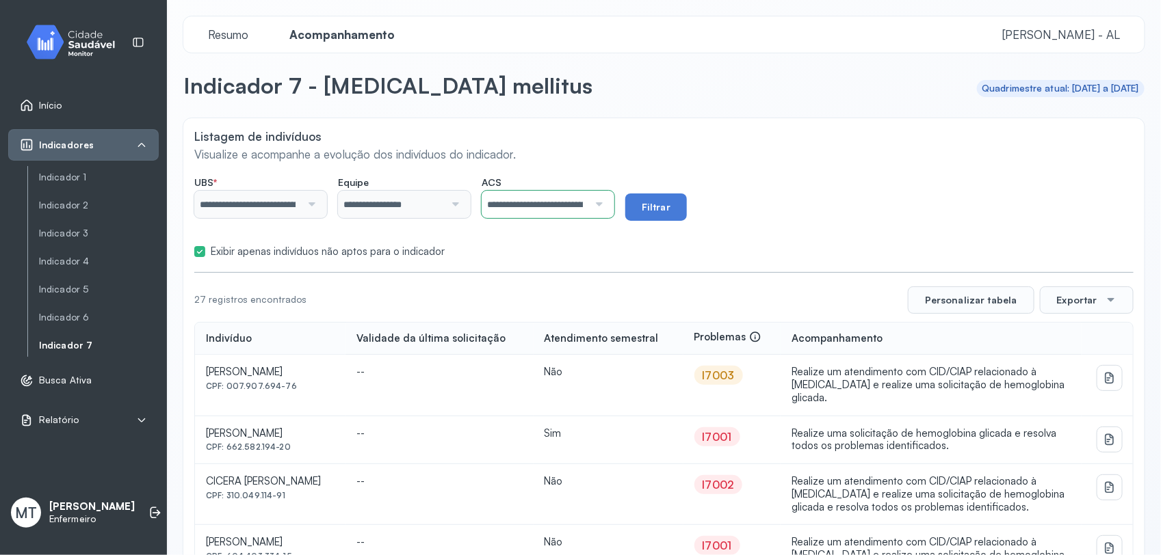
click at [726, 237] on form "**********" at bounding box center [663, 214] width 939 height 89
click at [678, 205] on button "Filtrar" at bounding box center [656, 207] width 62 height 27
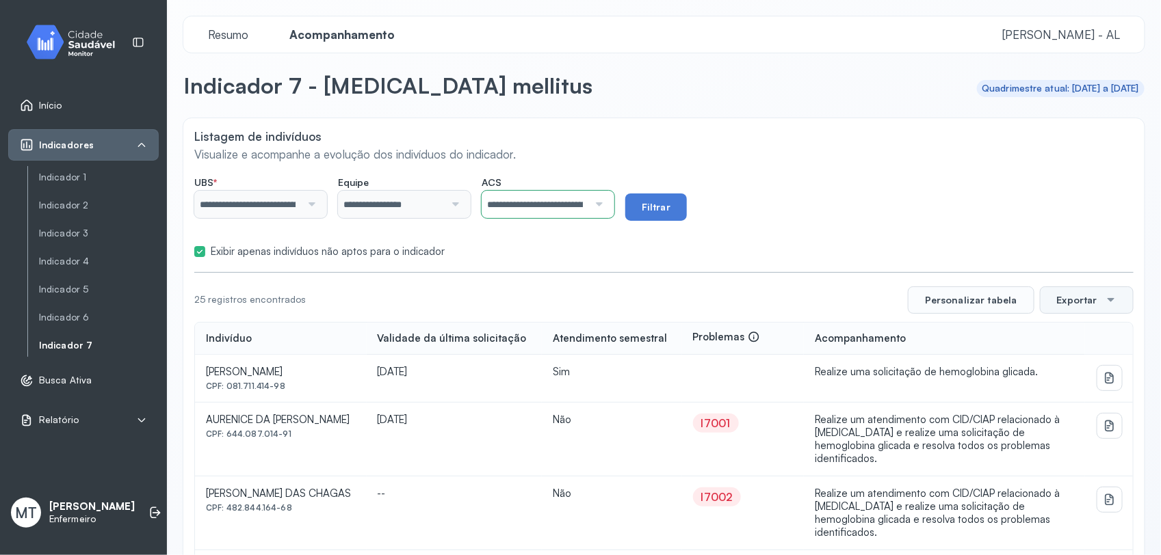
click at [1069, 296] on button "Exportar" at bounding box center [1087, 300] width 94 height 27
click at [1074, 339] on span "PDF" at bounding box center [1083, 339] width 18 height 18
click at [148, 517] on icon at bounding box center [155, 513] width 14 height 14
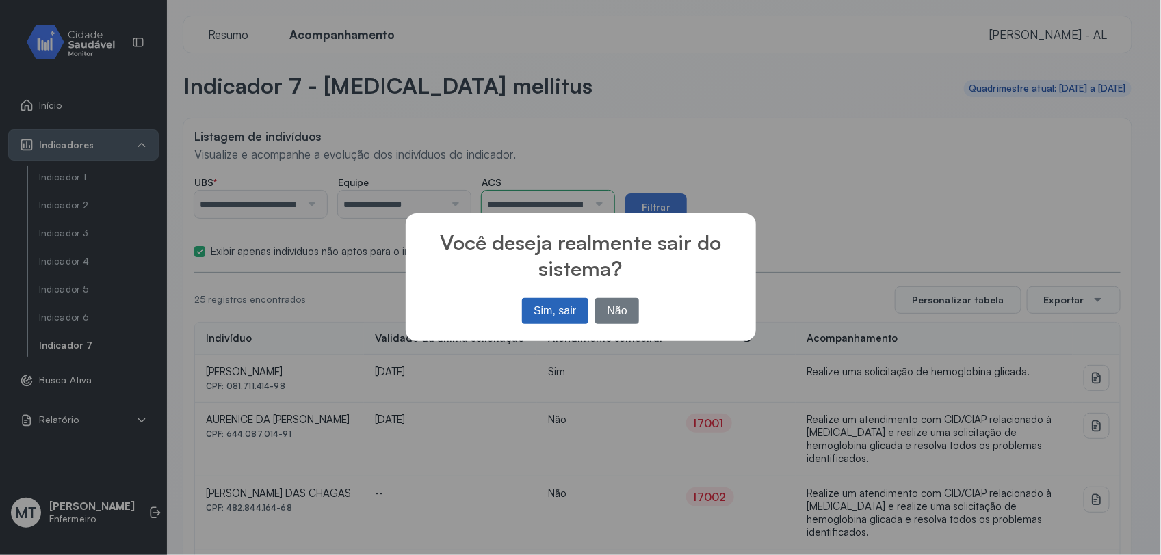
click at [561, 303] on button "Sim, sair" at bounding box center [555, 311] width 66 height 26
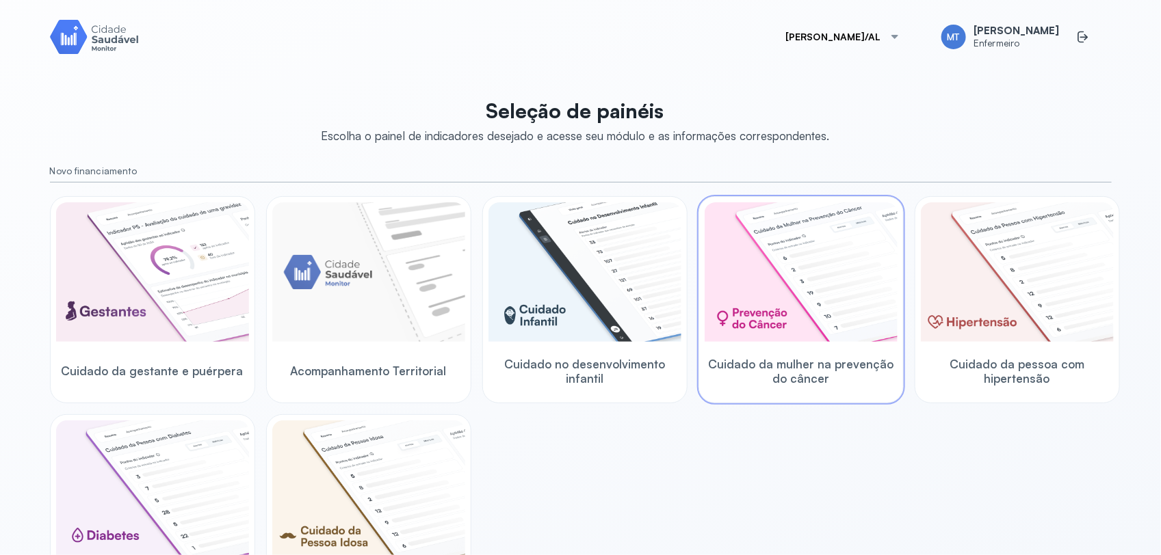
click at [780, 327] on img at bounding box center [800, 272] width 193 height 140
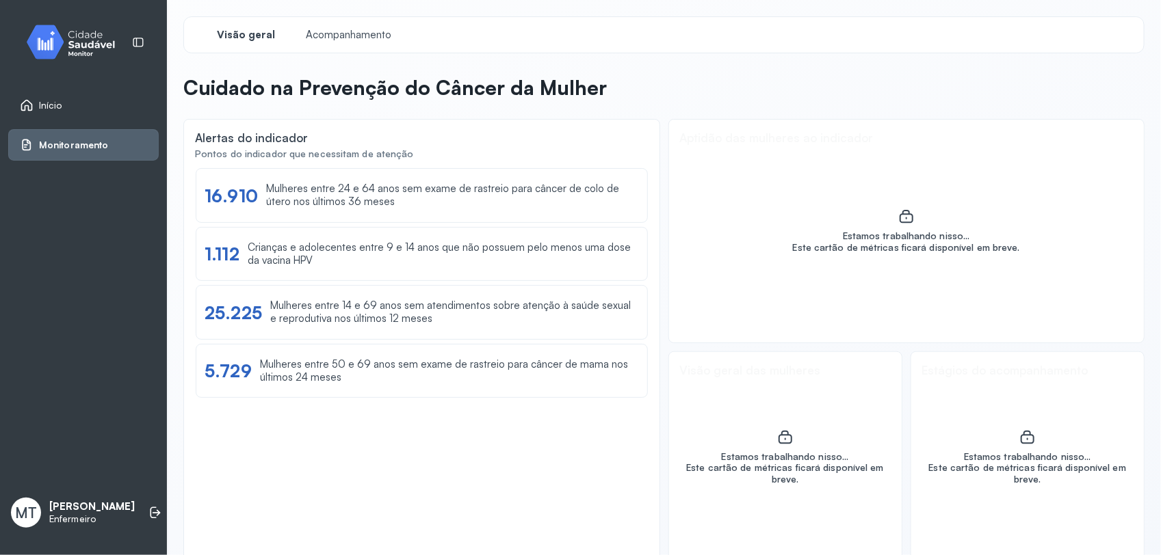
click at [65, 108] on link "Início" at bounding box center [83, 105] width 127 height 14
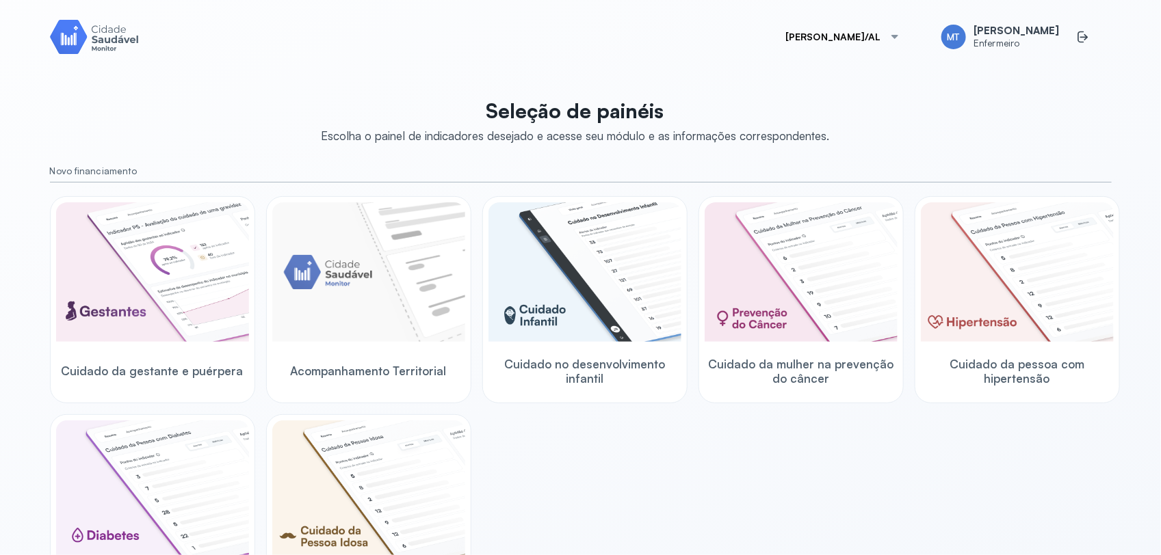
click at [90, 35] on img at bounding box center [94, 36] width 89 height 39
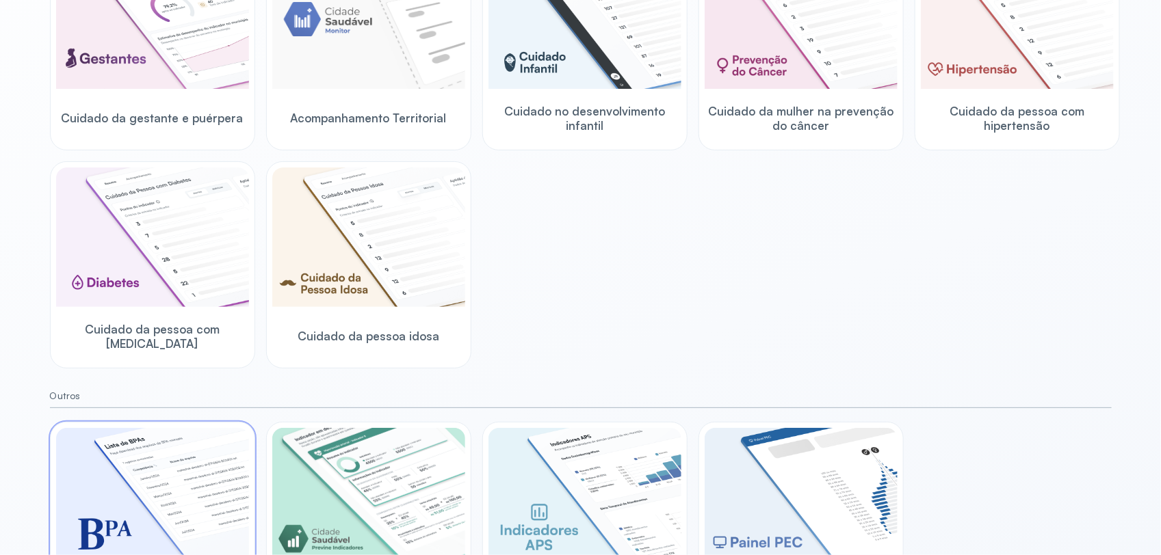
scroll to position [326, 0]
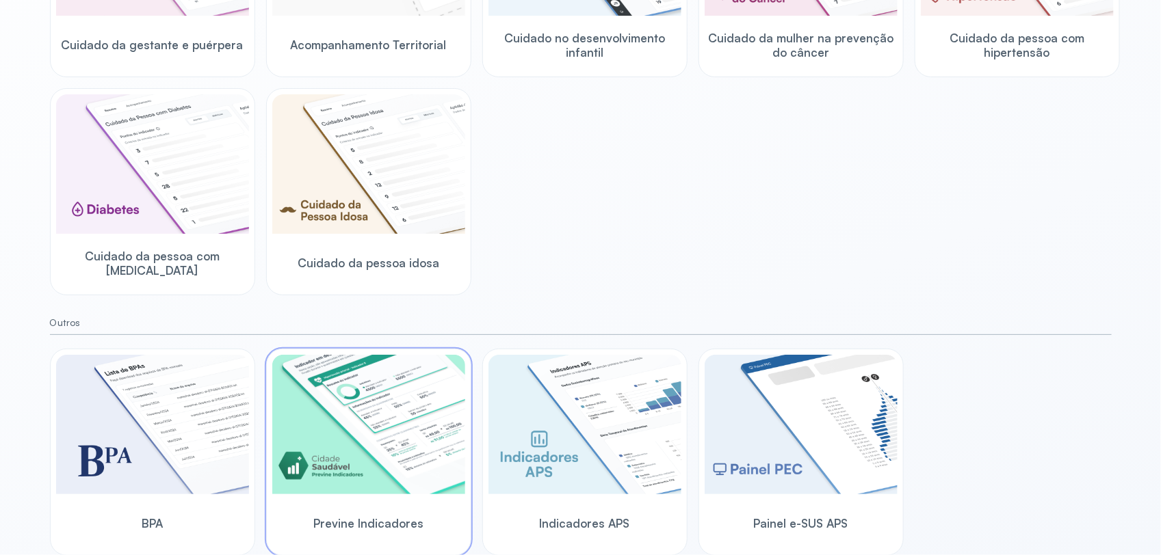
click at [398, 471] on img at bounding box center [368, 425] width 193 height 140
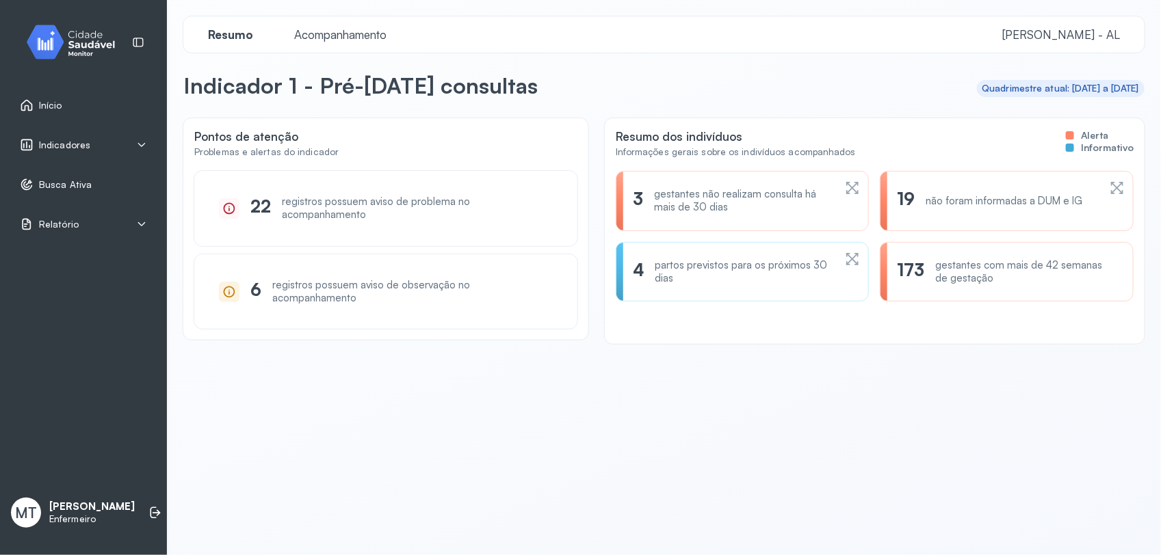
click at [140, 148] on icon at bounding box center [141, 145] width 11 height 11
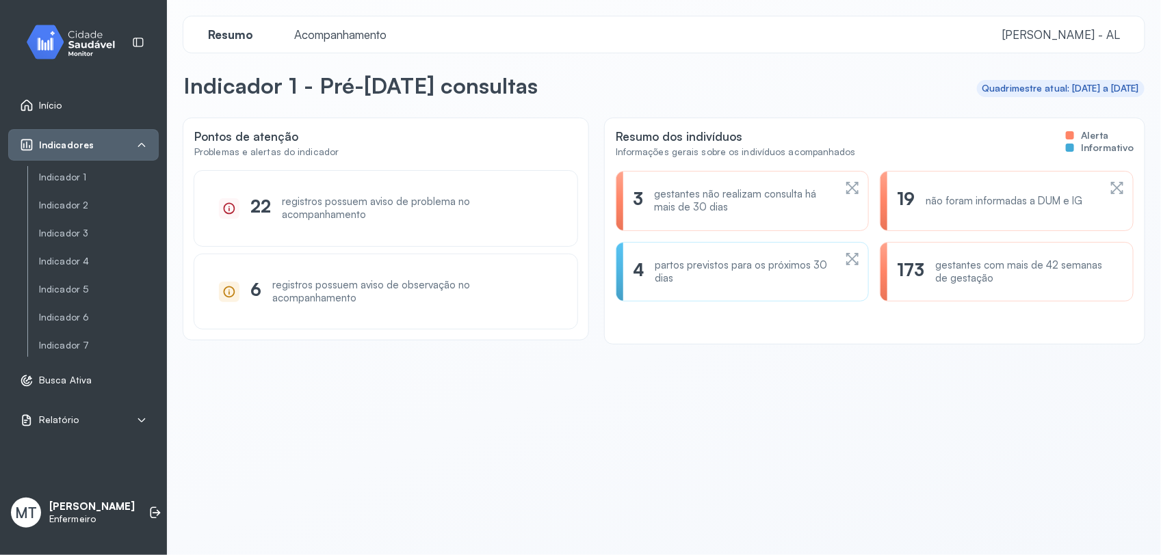
click at [86, 108] on link "Início" at bounding box center [83, 105] width 127 height 14
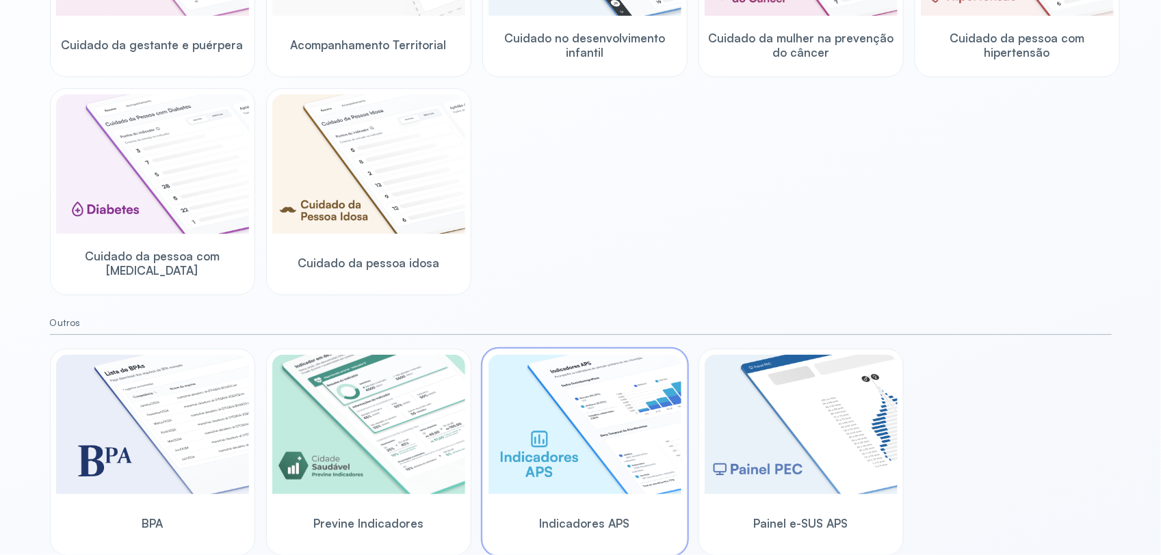
scroll to position [70, 0]
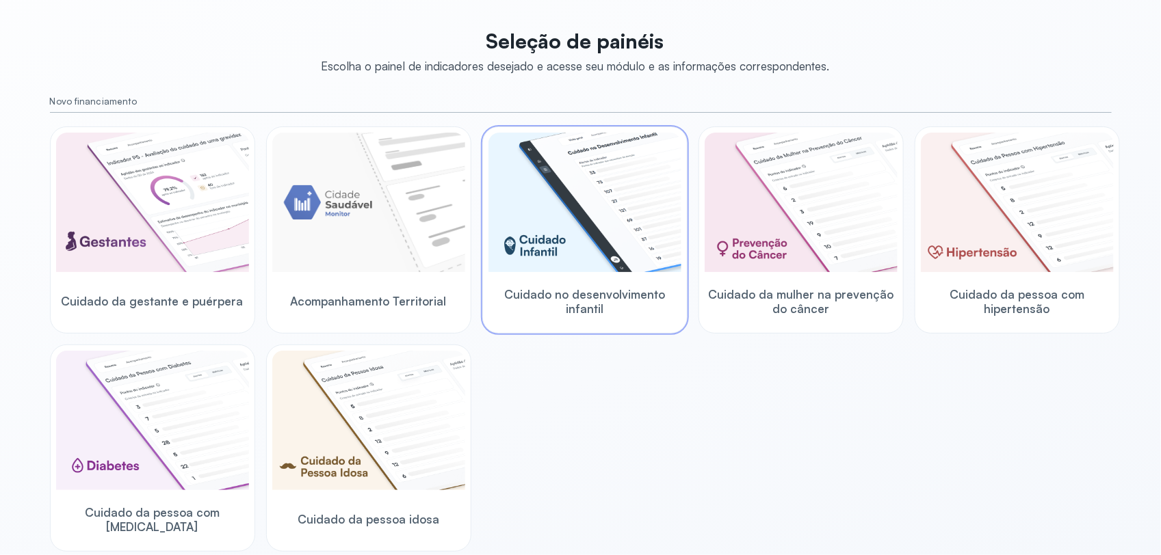
click at [570, 196] on img at bounding box center [584, 203] width 193 height 140
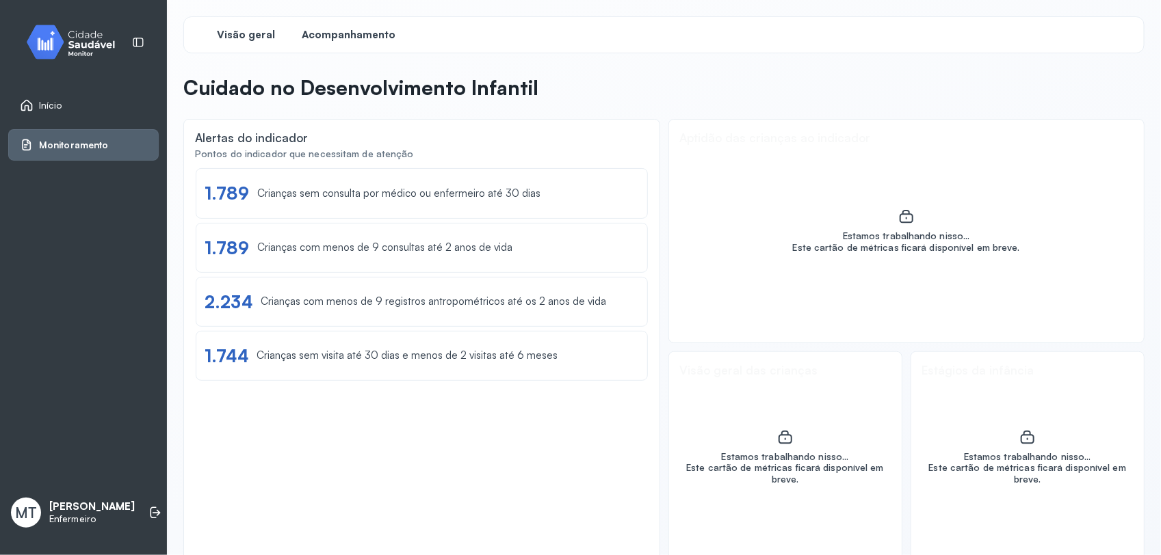
click at [353, 38] on span "Acompanhamento" at bounding box center [349, 35] width 94 height 13
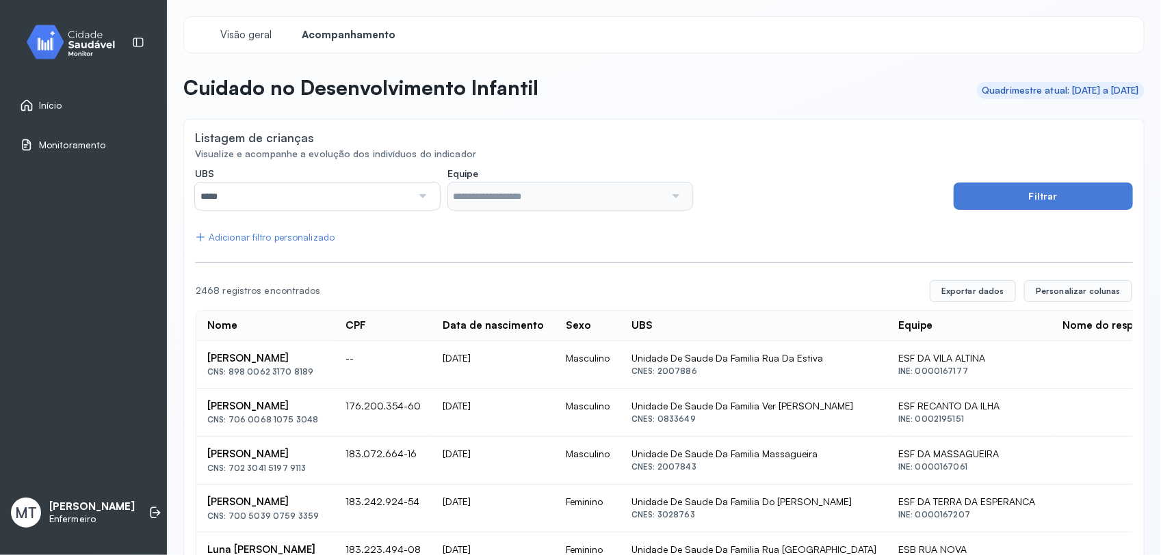
click at [421, 200] on div at bounding box center [421, 196] width 19 height 27
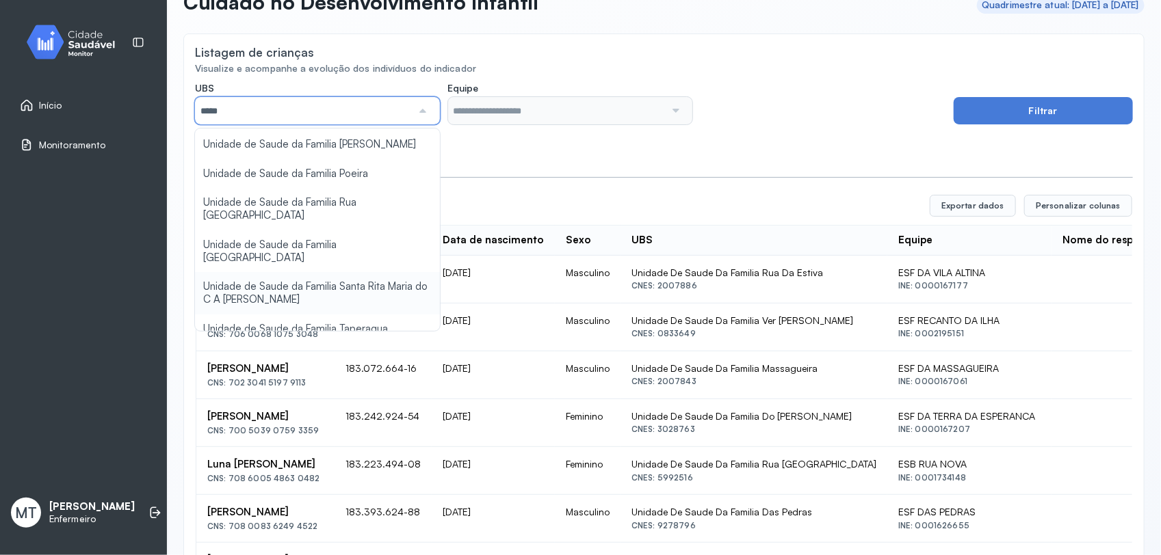
scroll to position [176, 0]
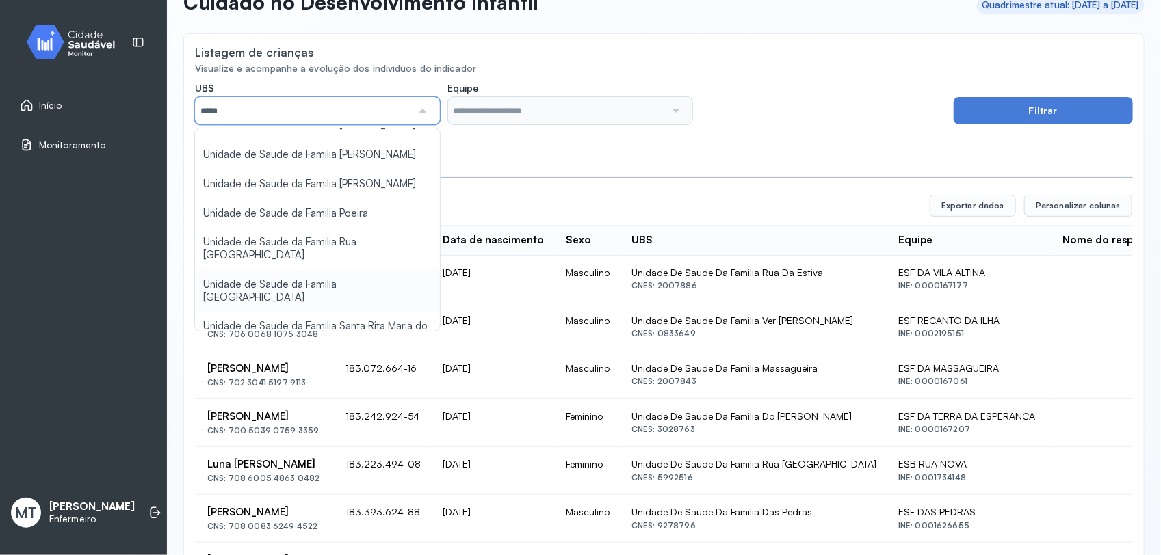
type input "*****"
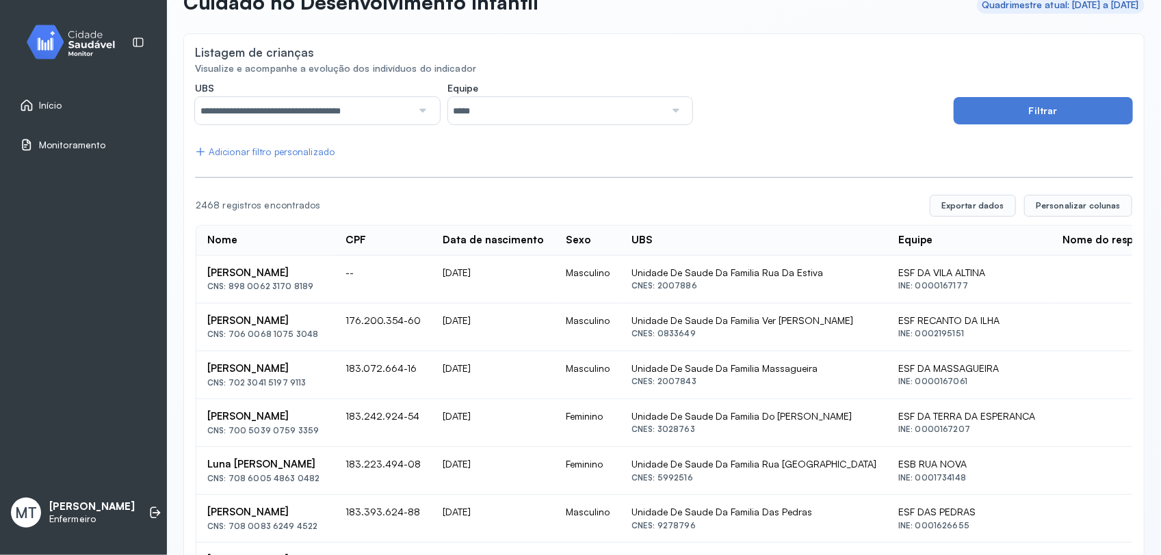
click at [665, 113] on div at bounding box center [674, 110] width 19 height 27
click at [975, 116] on button "Filtrar" at bounding box center [1042, 110] width 179 height 27
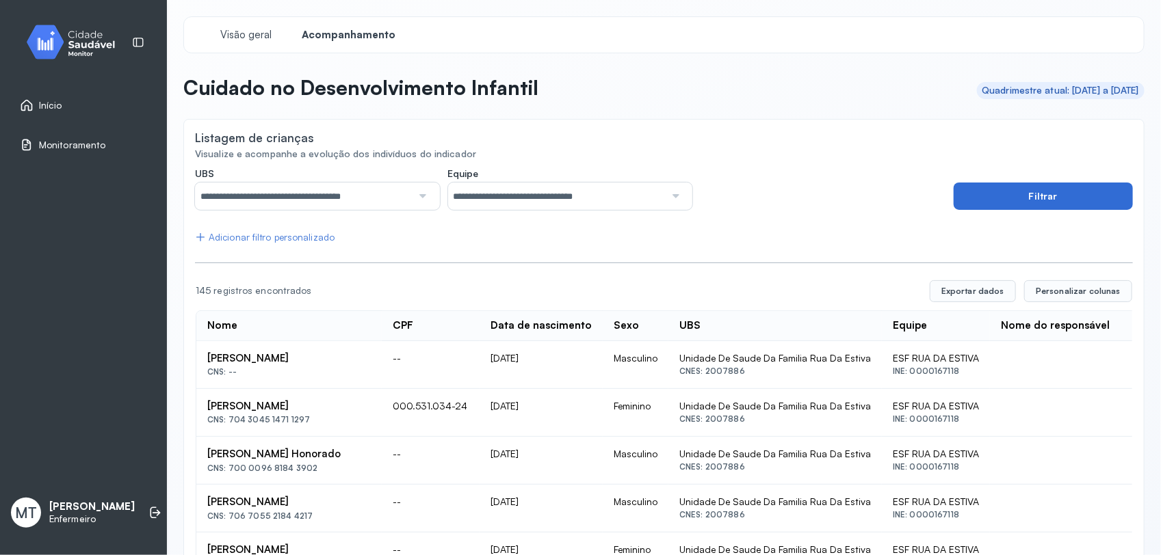
click at [1013, 200] on button "Filtrar" at bounding box center [1042, 196] width 179 height 27
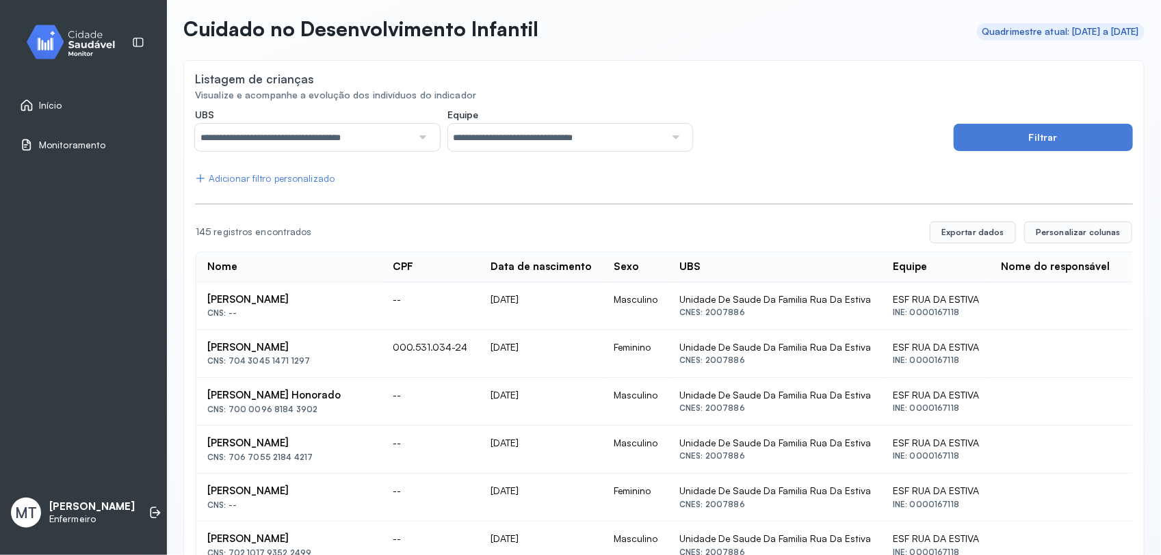
scroll to position [85, 0]
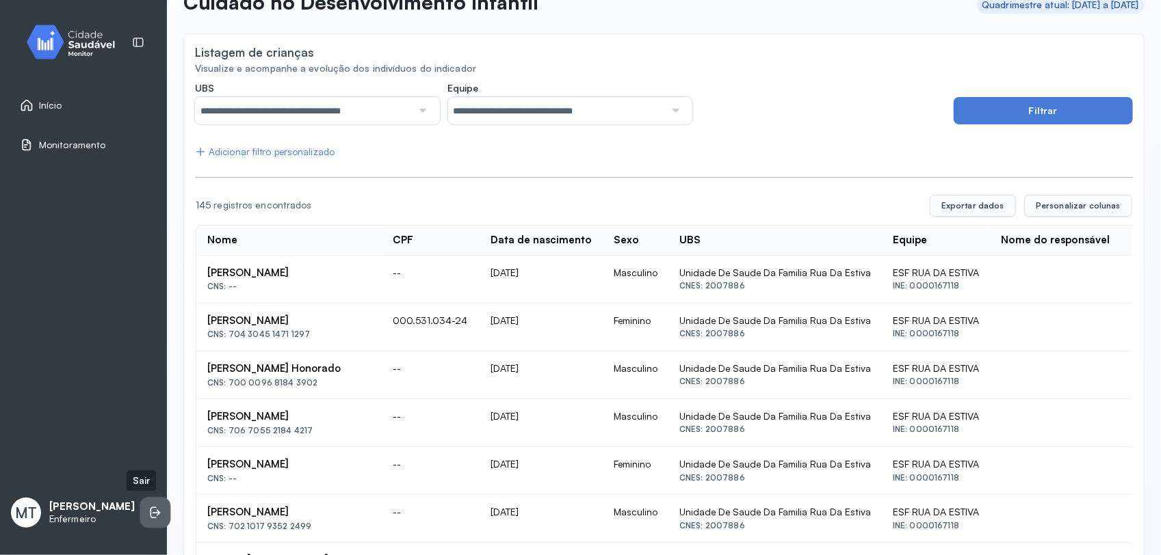
click at [148, 510] on icon at bounding box center [155, 513] width 14 height 14
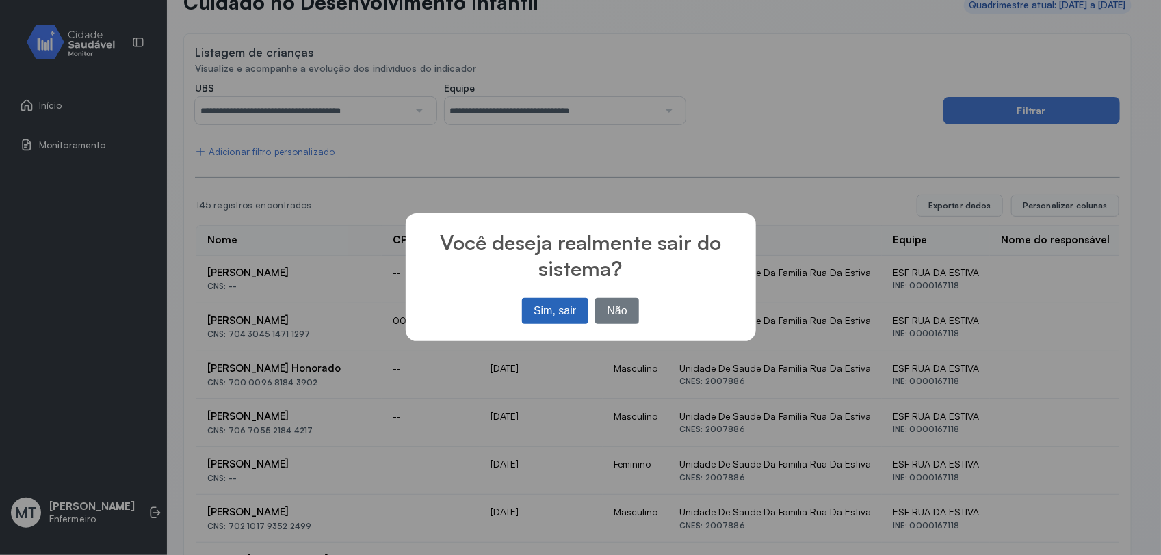
click at [534, 304] on button "Sim, sair" at bounding box center [555, 311] width 66 height 26
